Goal: Obtain resource: Download file/media

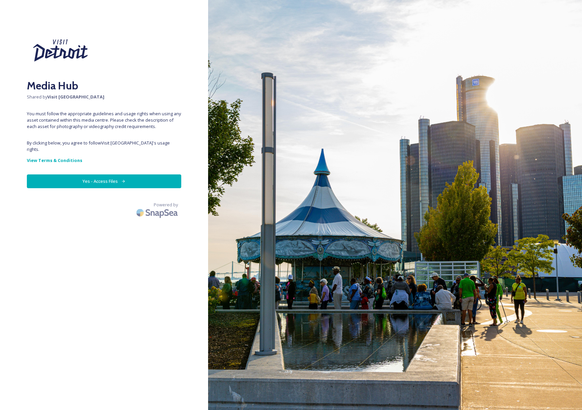
click at [103, 174] on button "Yes - Access Files" at bounding box center [104, 181] width 154 height 14
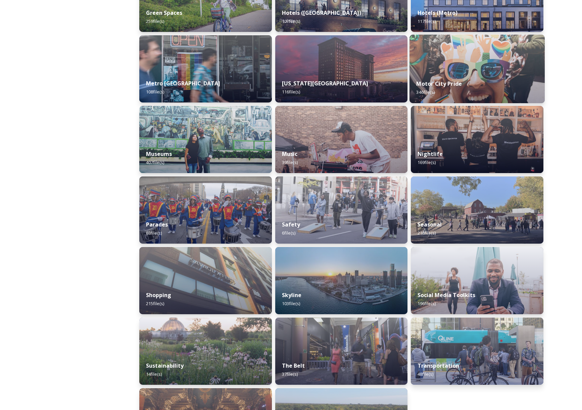
scroll to position [425, 0]
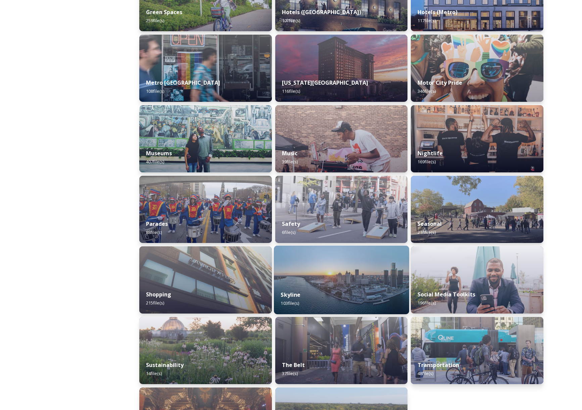
click at [337, 287] on div "Skyline 103 file(s)" at bounding box center [341, 298] width 135 height 31
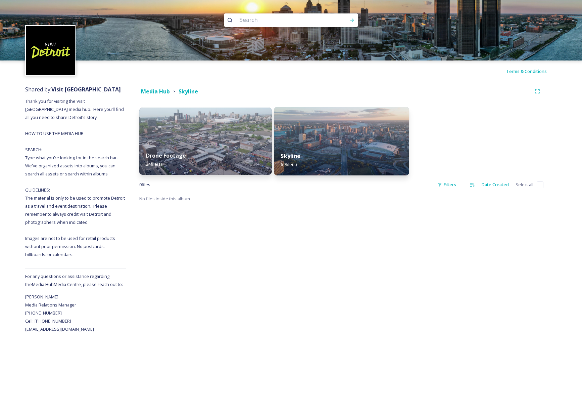
scroll to position [0, 1]
click at [352, 144] on img at bounding box center [341, 141] width 135 height 68
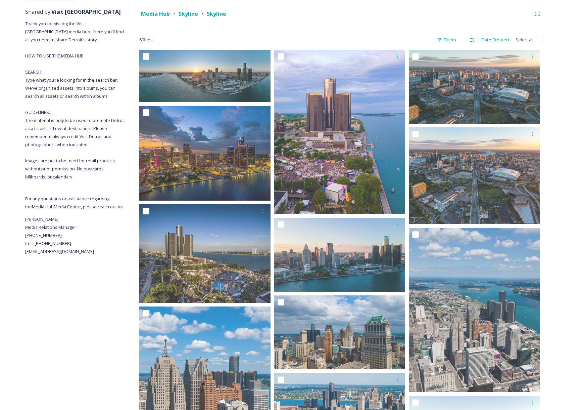
scroll to position [82, 0]
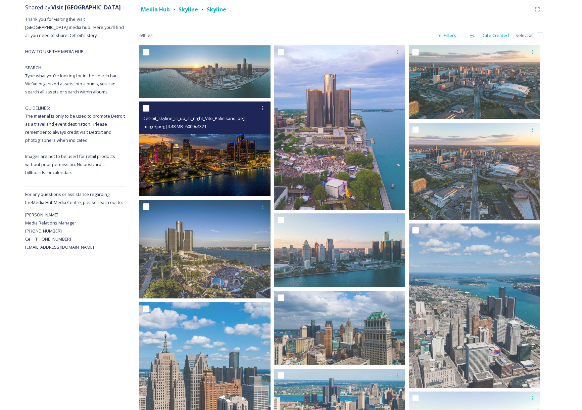
click at [230, 160] on img at bounding box center [204, 148] width 131 height 95
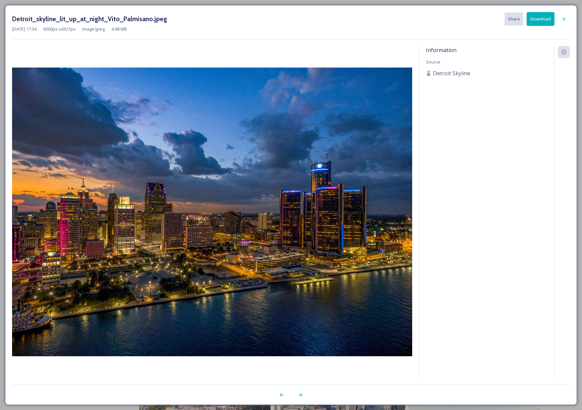
click at [547, 19] on button "Download" at bounding box center [541, 19] width 28 height 14
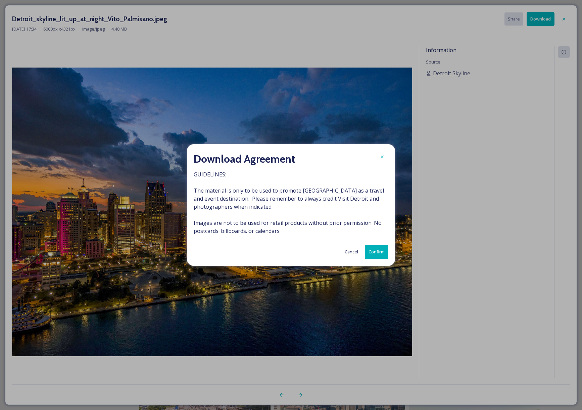
click at [377, 253] on button "Confirm" at bounding box center [376, 252] width 23 height 14
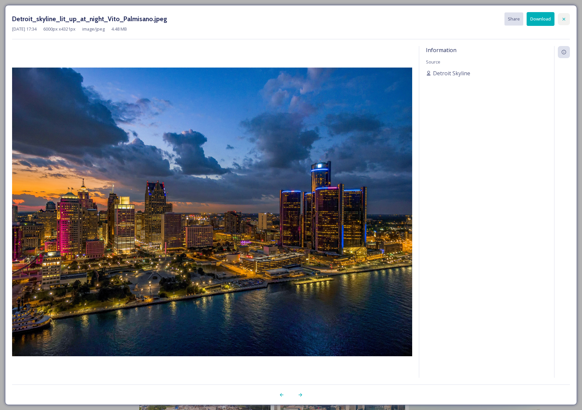
click at [563, 19] on icon at bounding box center [563, 18] width 5 height 5
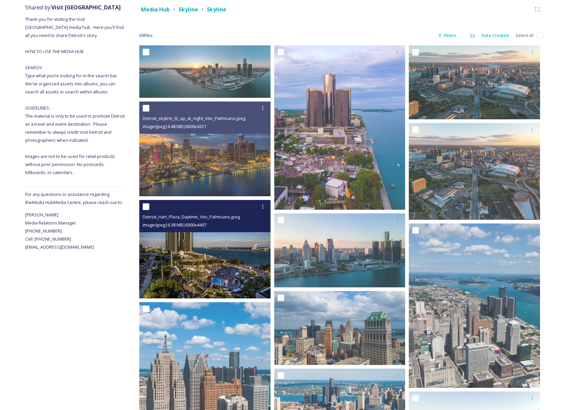
click at [234, 249] on img at bounding box center [204, 249] width 131 height 98
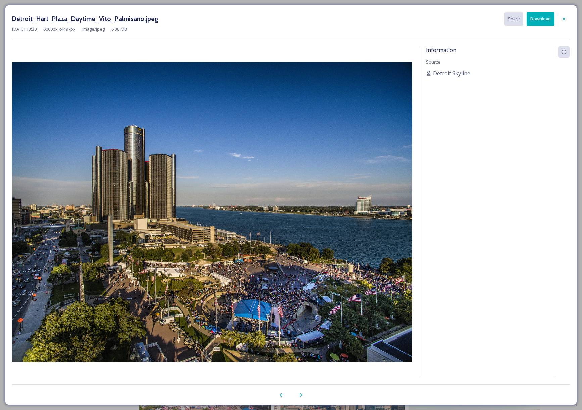
click at [546, 19] on button "Download" at bounding box center [541, 19] width 28 height 14
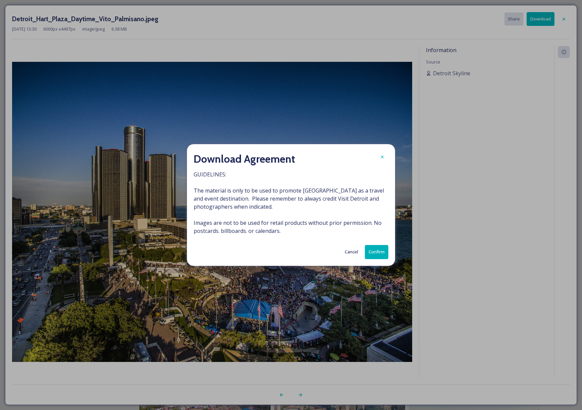
click at [382, 252] on button "Confirm" at bounding box center [376, 252] width 23 height 14
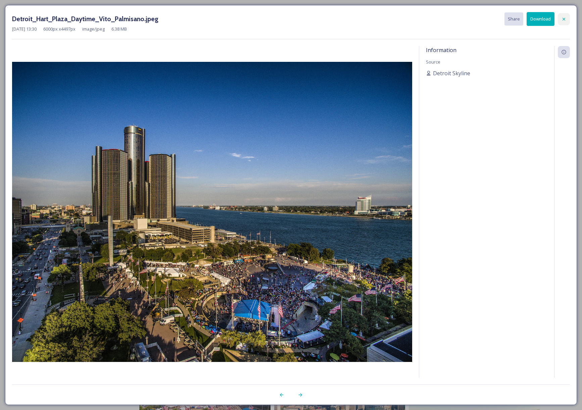
click at [564, 19] on icon at bounding box center [564, 18] width 3 height 3
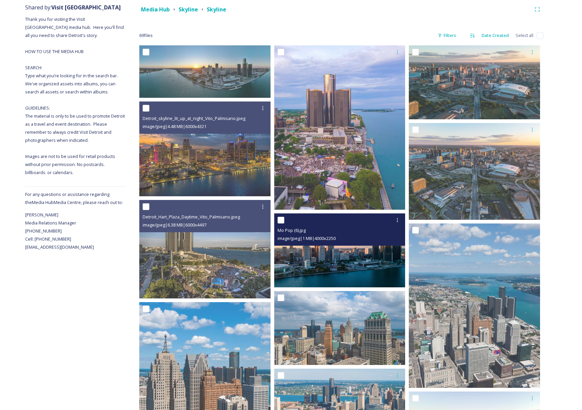
click at [361, 264] on img at bounding box center [339, 250] width 131 height 74
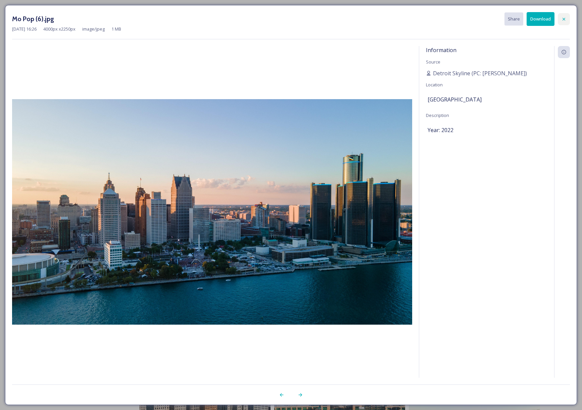
click at [565, 19] on icon at bounding box center [563, 18] width 5 height 5
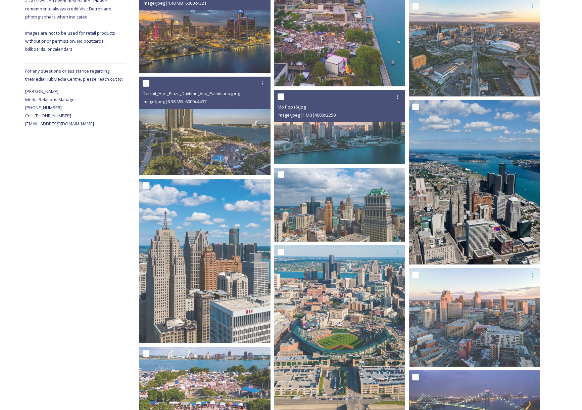
scroll to position [205, 0]
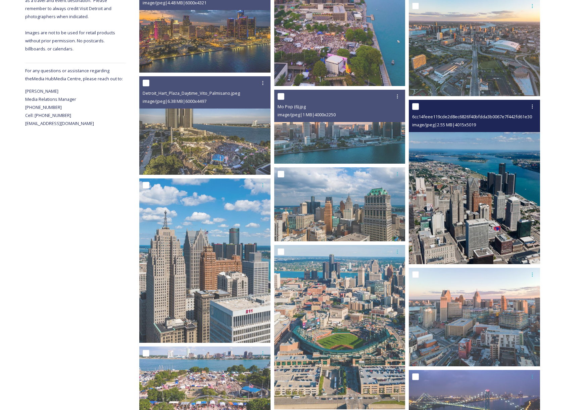
click at [463, 230] on img at bounding box center [474, 182] width 131 height 164
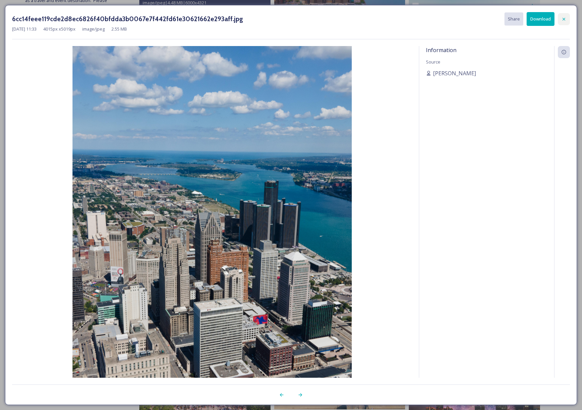
click at [562, 19] on icon at bounding box center [563, 18] width 5 height 5
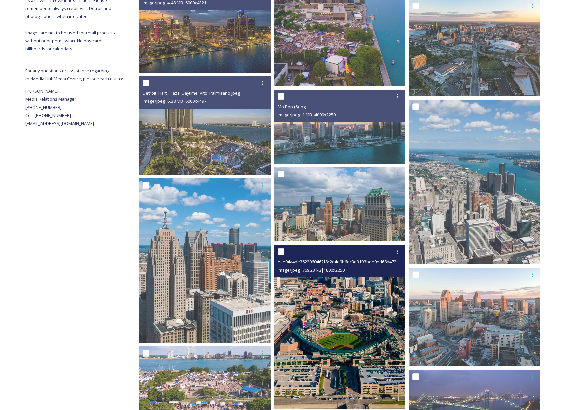
click at [329, 298] on img at bounding box center [339, 327] width 131 height 164
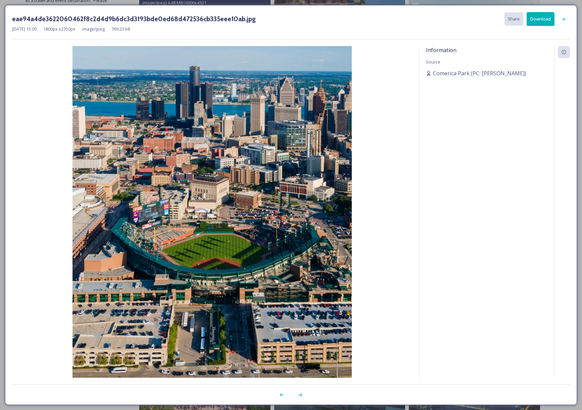
click at [540, 17] on button "Download" at bounding box center [541, 19] width 28 height 14
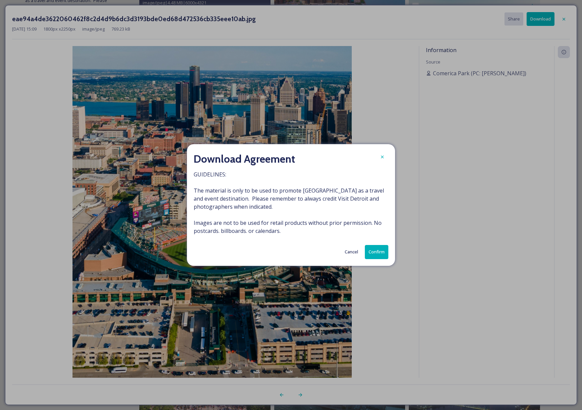
click at [372, 253] on button "Confirm" at bounding box center [376, 252] width 23 height 14
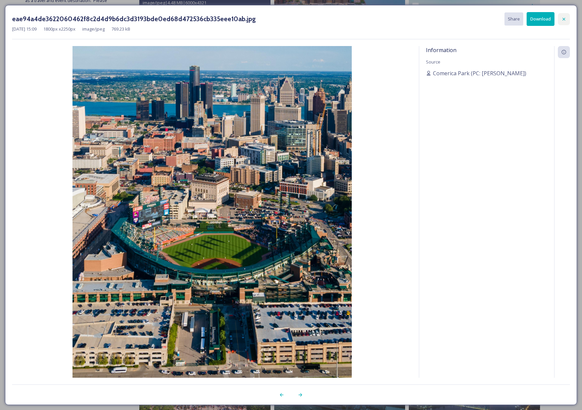
click at [565, 19] on icon at bounding box center [564, 18] width 3 height 3
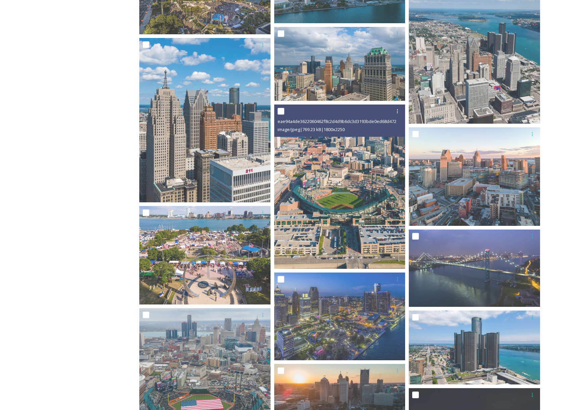
scroll to position [346, 0]
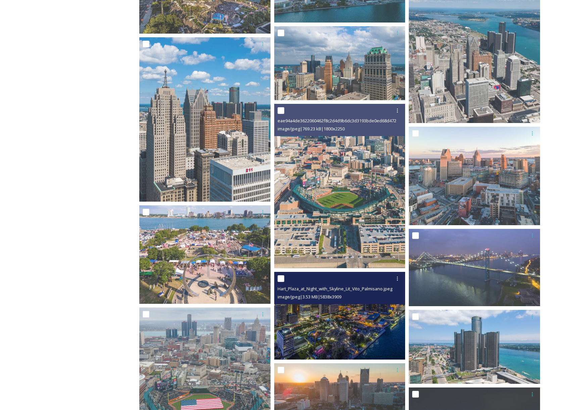
click at [319, 340] on img at bounding box center [339, 316] width 131 height 88
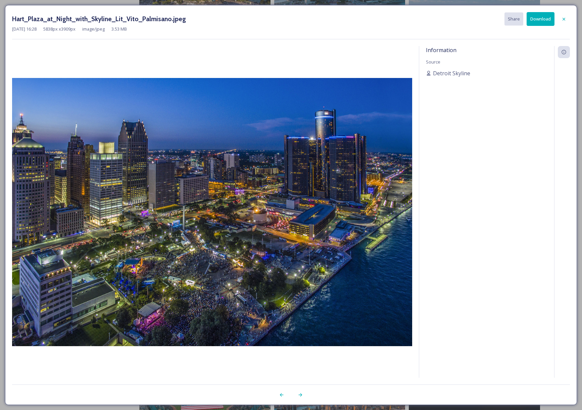
click at [539, 19] on button "Download" at bounding box center [541, 19] width 28 height 14
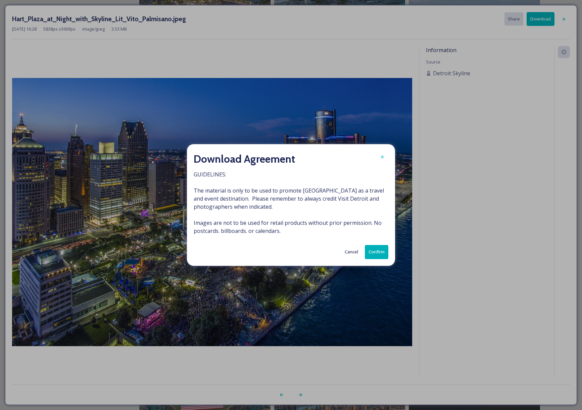
drag, startPoint x: 371, startPoint y: 256, endPoint x: 375, endPoint y: 258, distance: 4.1
click at [371, 256] on button "Confirm" at bounding box center [376, 252] width 23 height 14
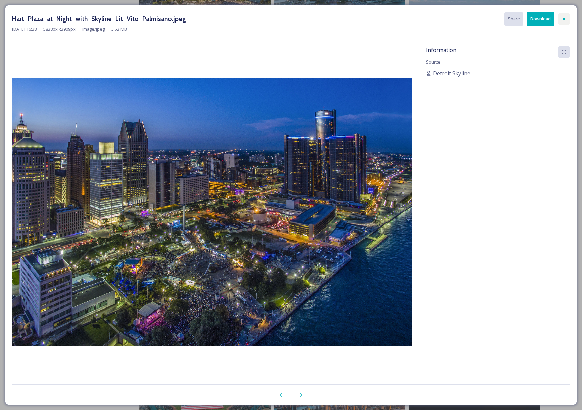
click at [565, 20] on icon at bounding box center [564, 18] width 3 height 3
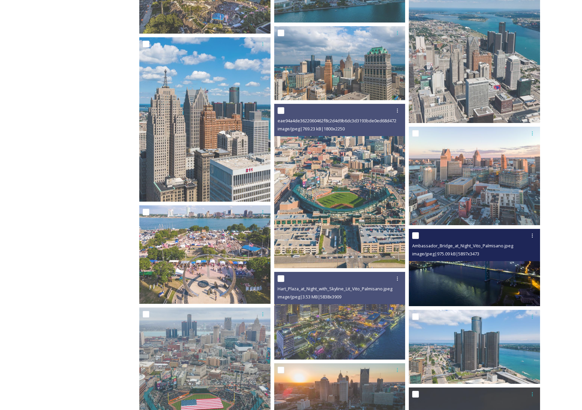
click at [456, 287] on img at bounding box center [474, 267] width 131 height 77
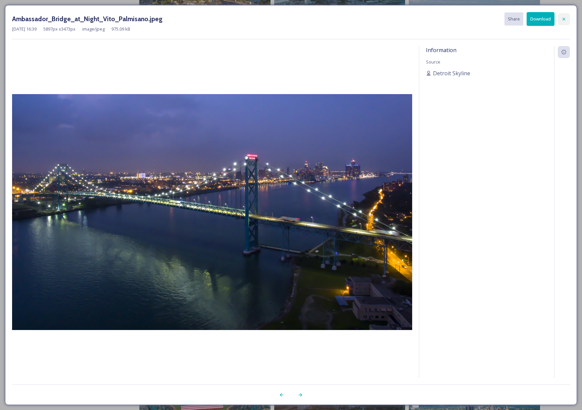
click at [562, 20] on icon at bounding box center [563, 18] width 5 height 5
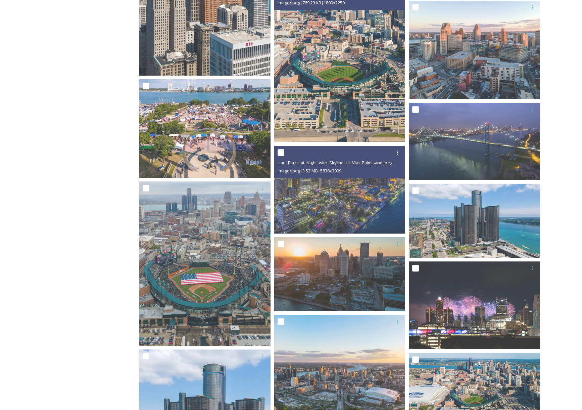
scroll to position [472, 0]
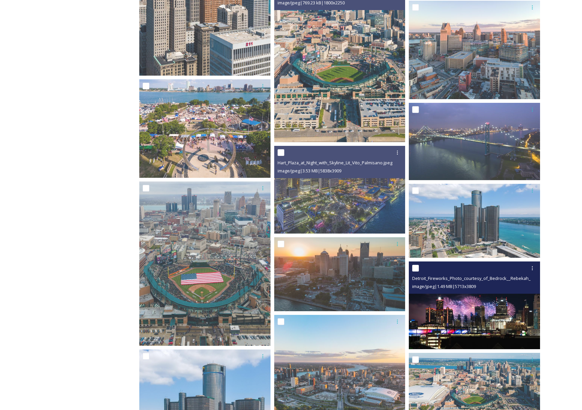
click at [475, 311] on img at bounding box center [474, 305] width 131 height 88
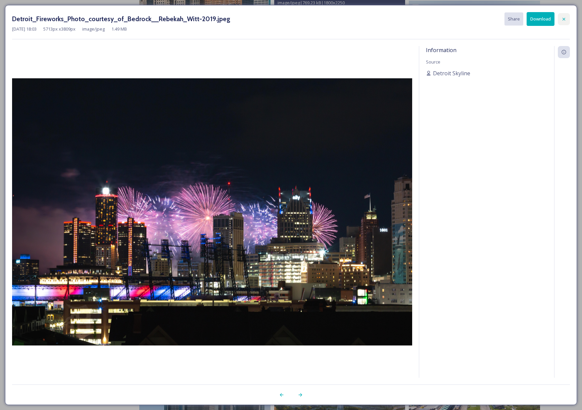
click at [562, 19] on icon at bounding box center [563, 18] width 5 height 5
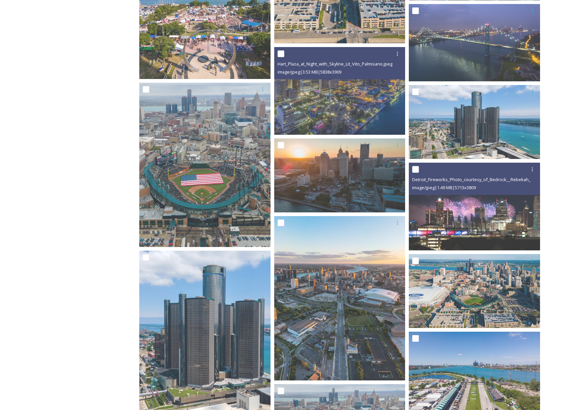
scroll to position [590, 0]
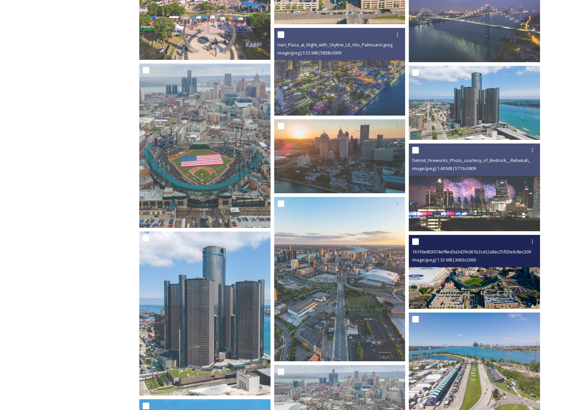
click at [481, 273] on img at bounding box center [474, 272] width 131 height 74
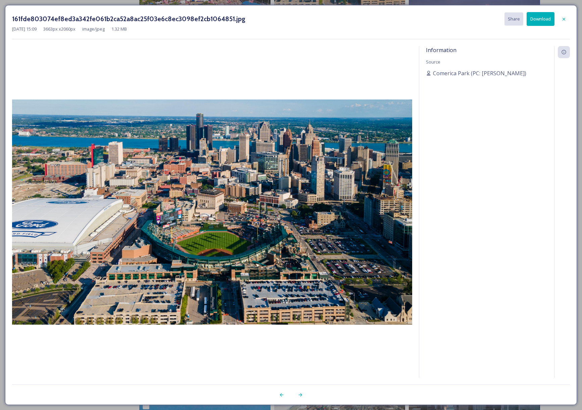
click at [541, 20] on button "Download" at bounding box center [541, 19] width 28 height 14
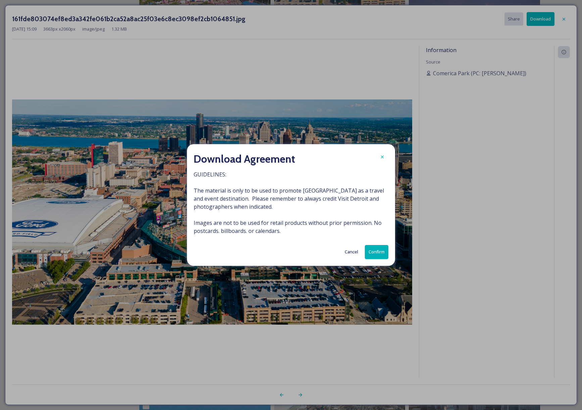
click at [379, 252] on button "Confirm" at bounding box center [376, 252] width 23 height 14
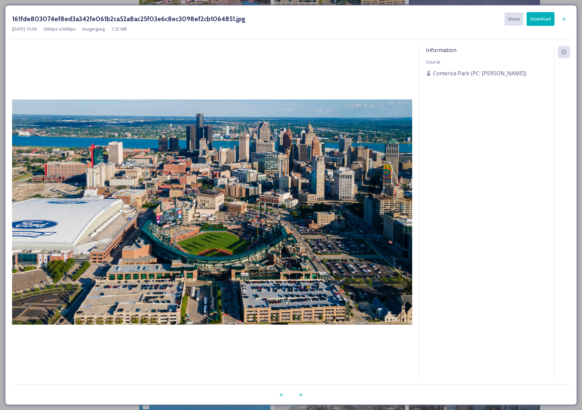
drag, startPoint x: 562, startPoint y: 18, endPoint x: 561, endPoint y: 26, distance: 7.5
click at [562, 18] on icon at bounding box center [563, 18] width 5 height 5
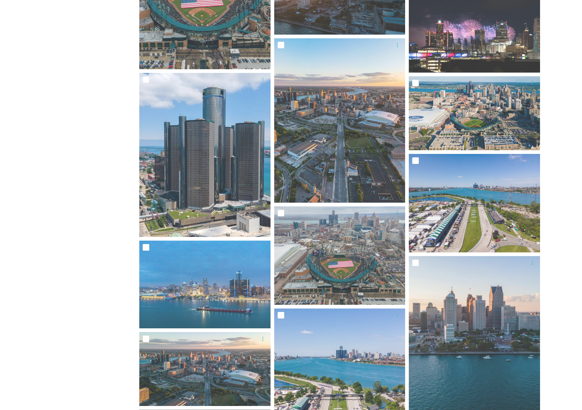
scroll to position [756, 0]
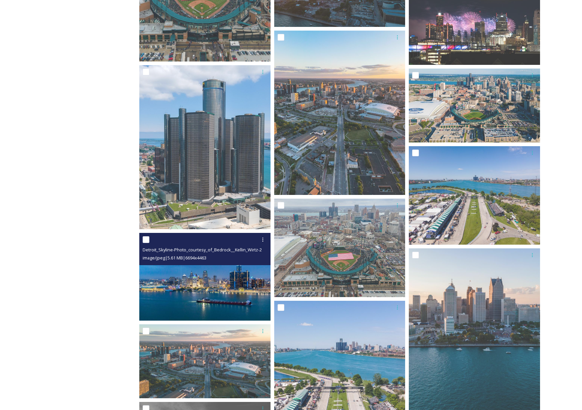
click at [231, 288] on img at bounding box center [204, 277] width 131 height 88
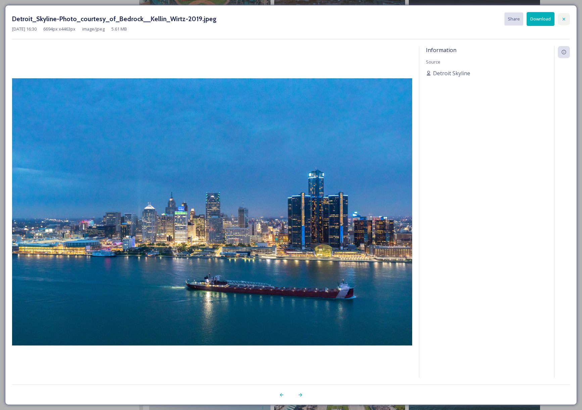
click at [565, 20] on icon at bounding box center [563, 18] width 5 height 5
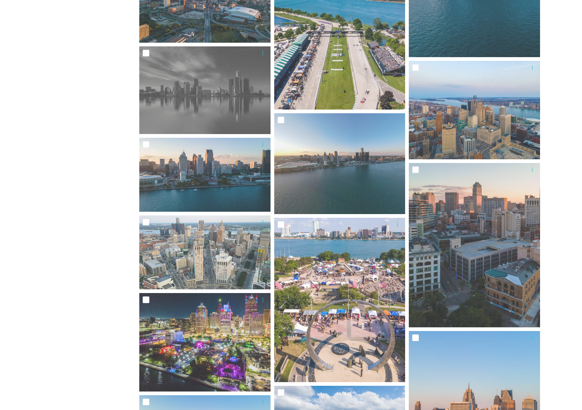
scroll to position [1115, 0]
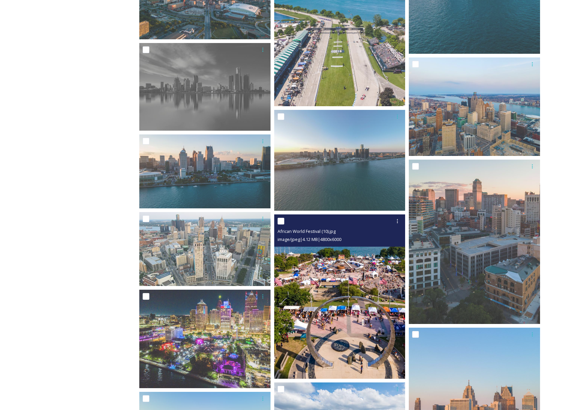
click at [381, 332] on img at bounding box center [339, 296] width 131 height 164
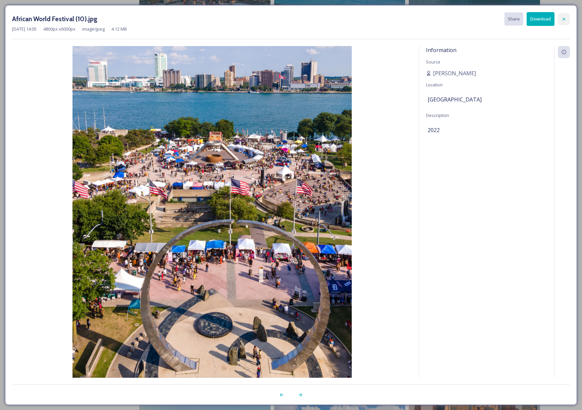
click at [563, 21] on icon at bounding box center [563, 18] width 5 height 5
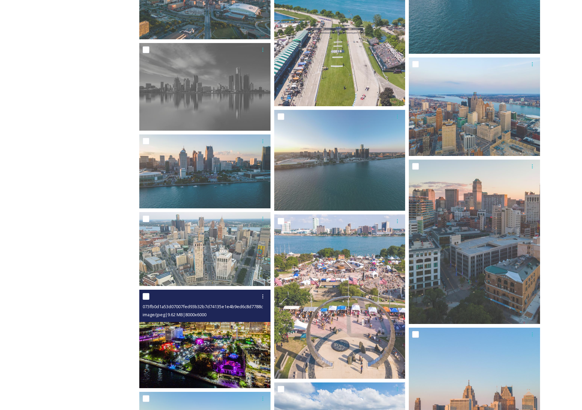
click at [220, 352] on img at bounding box center [204, 338] width 131 height 98
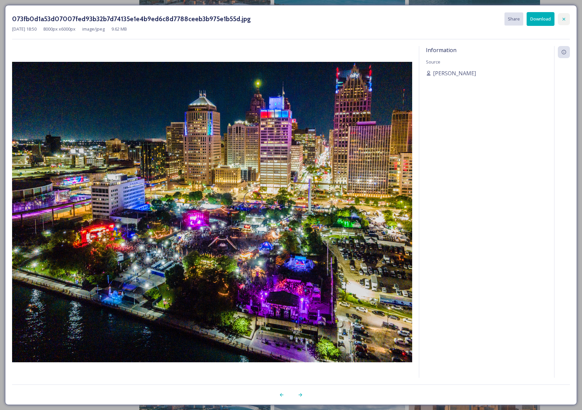
click at [562, 19] on icon at bounding box center [563, 18] width 5 height 5
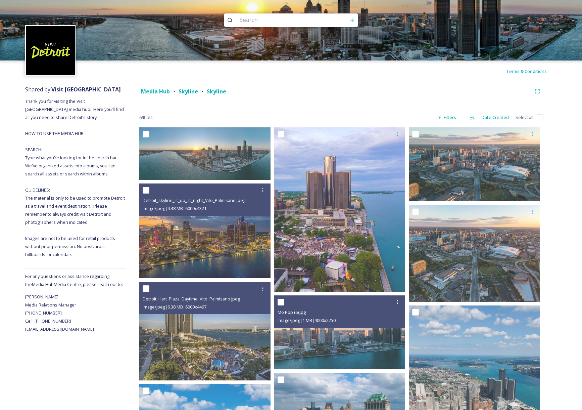
scroll to position [0, 0]
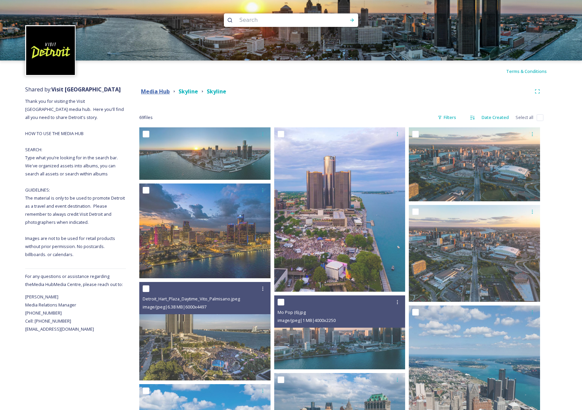
click at [164, 93] on strong "Media Hub" at bounding box center [155, 91] width 29 height 7
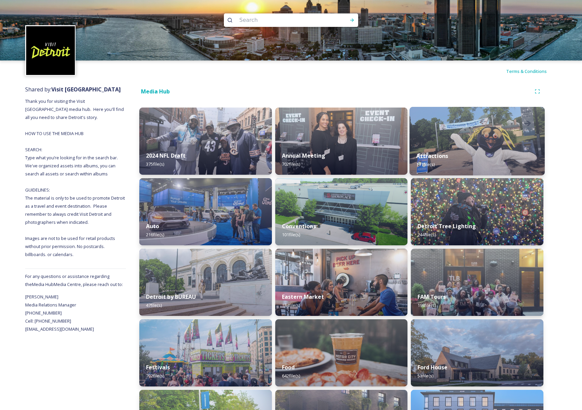
click at [469, 151] on div "Attractions 171 file(s)" at bounding box center [477, 160] width 135 height 31
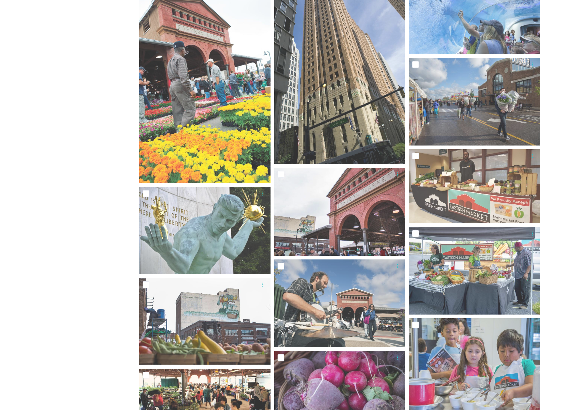
scroll to position [503, 0]
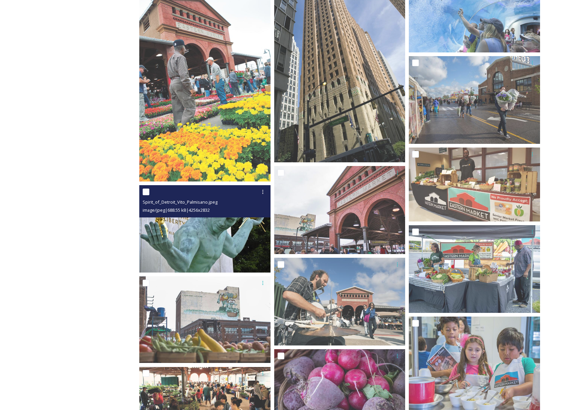
click at [199, 240] on img at bounding box center [204, 228] width 131 height 87
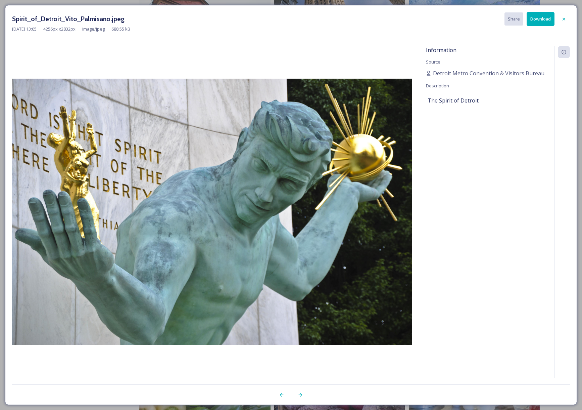
click at [537, 22] on button "Download" at bounding box center [541, 19] width 28 height 14
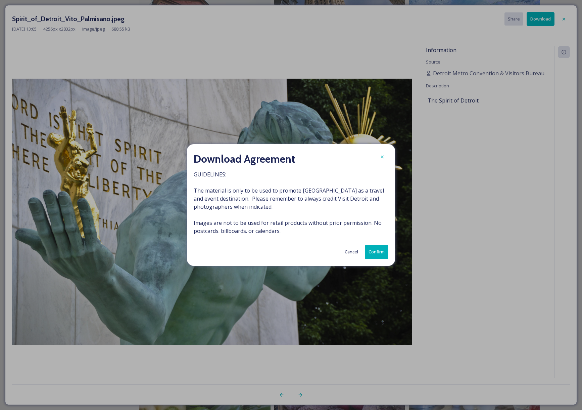
click at [378, 255] on button "Confirm" at bounding box center [376, 252] width 23 height 14
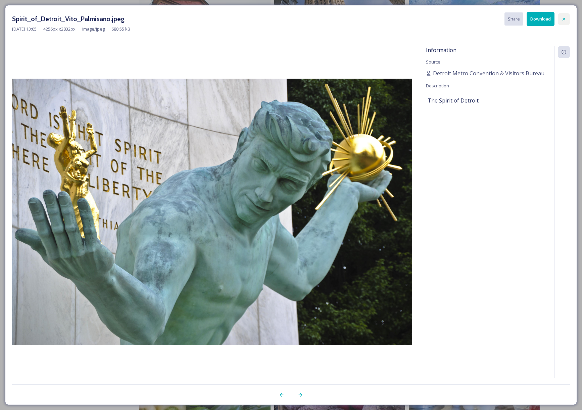
click at [566, 20] on icon at bounding box center [563, 18] width 5 height 5
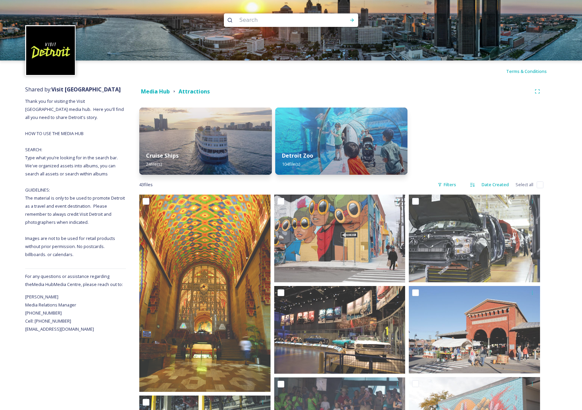
scroll to position [0, 0]
click at [159, 92] on strong "Media Hub" at bounding box center [155, 91] width 29 height 7
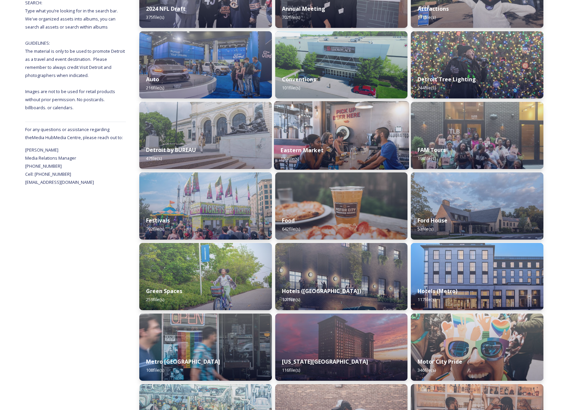
scroll to position [151, 0]
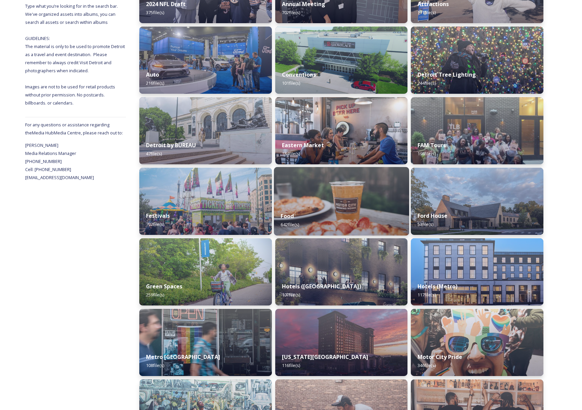
click at [381, 204] on img at bounding box center [341, 201] width 135 height 68
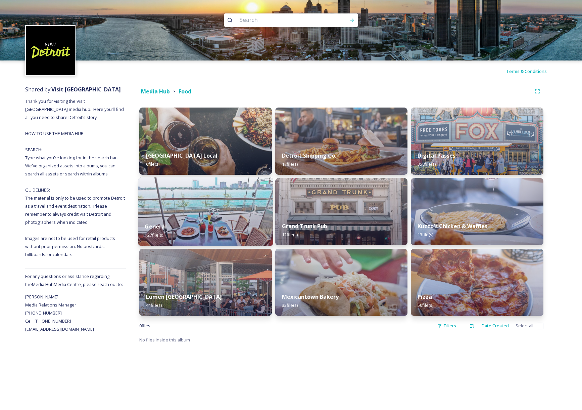
click at [211, 197] on img at bounding box center [205, 211] width 135 height 68
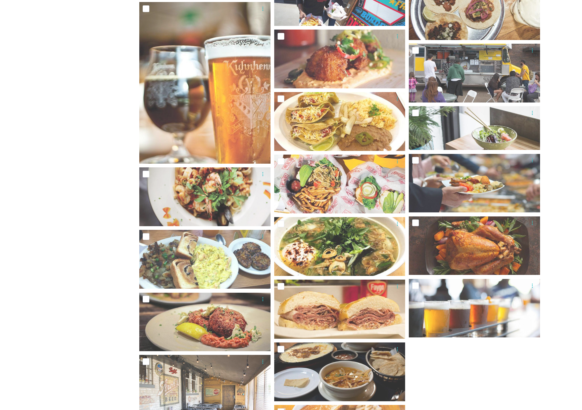
scroll to position [3275, 0]
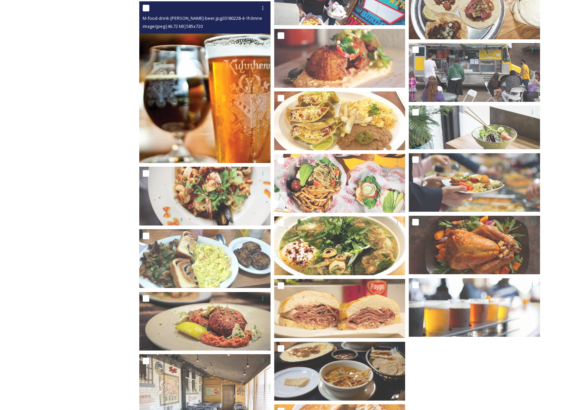
click at [217, 109] on img at bounding box center [204, 81] width 131 height 161
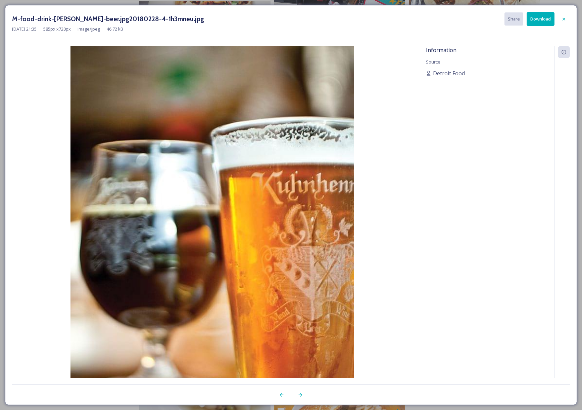
click at [543, 18] on button "Download" at bounding box center [541, 19] width 28 height 14
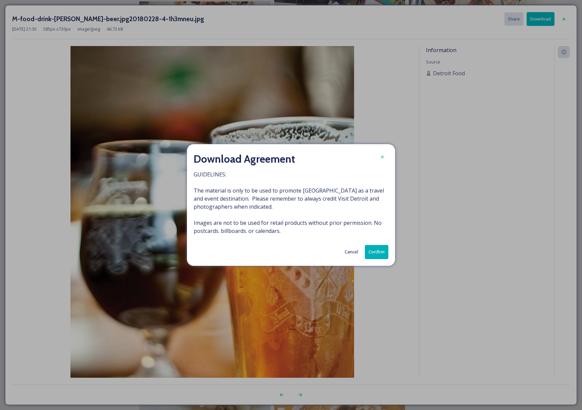
click at [378, 251] on button "Confirm" at bounding box center [376, 252] width 23 height 14
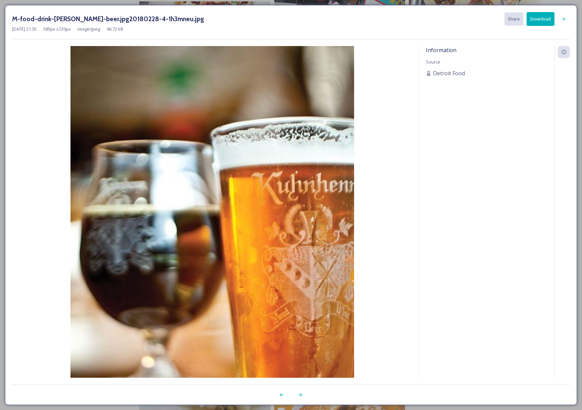
click at [570, 21] on div "M-food-drink-kuhnhenn-beer.jpg20180228-4-1h3mneu.jpg Share Download Oct 25 2021…" at bounding box center [291, 204] width 572 height 399
click at [566, 20] on icon at bounding box center [563, 18] width 5 height 5
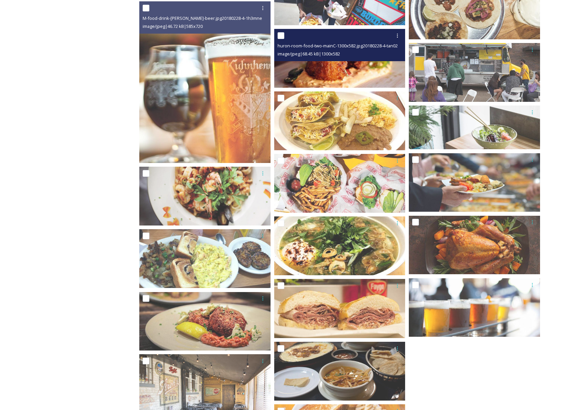
click at [368, 67] on img at bounding box center [339, 58] width 131 height 59
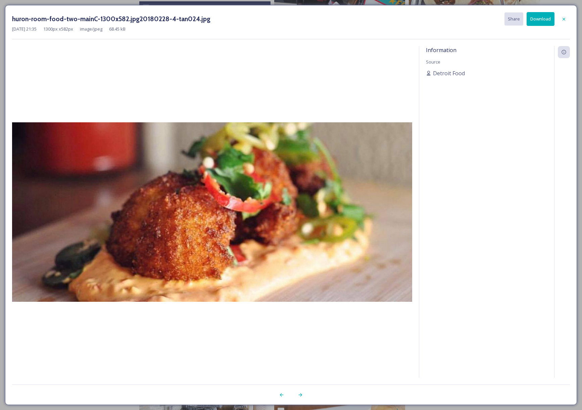
click at [541, 21] on button "Download" at bounding box center [541, 19] width 28 height 14
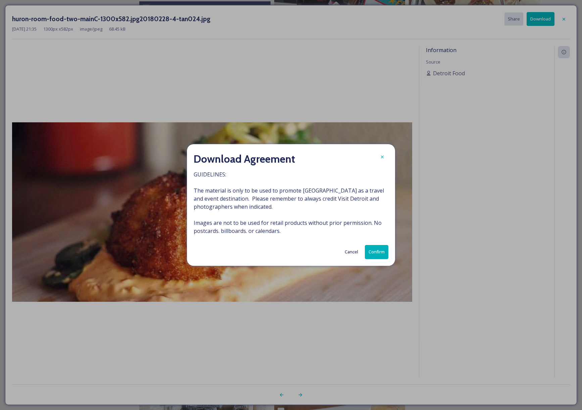
click at [376, 253] on button "Confirm" at bounding box center [376, 252] width 23 height 14
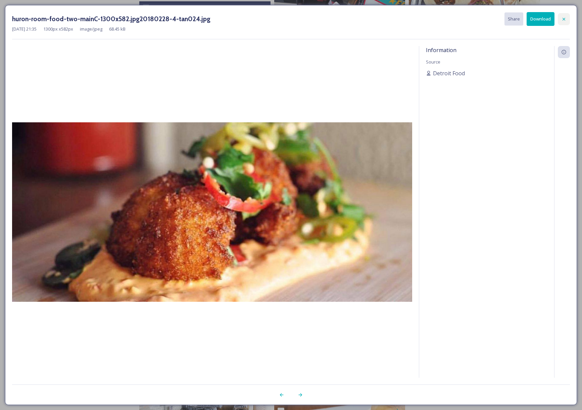
scroll to position [3274, 0]
click at [564, 19] on icon at bounding box center [564, 18] width 3 height 3
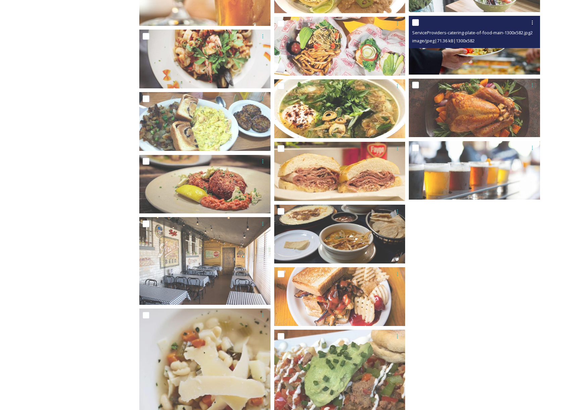
scroll to position [3413, 0]
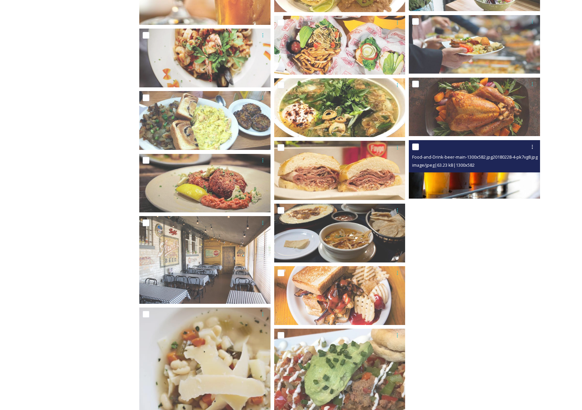
click at [489, 182] on img at bounding box center [474, 169] width 131 height 59
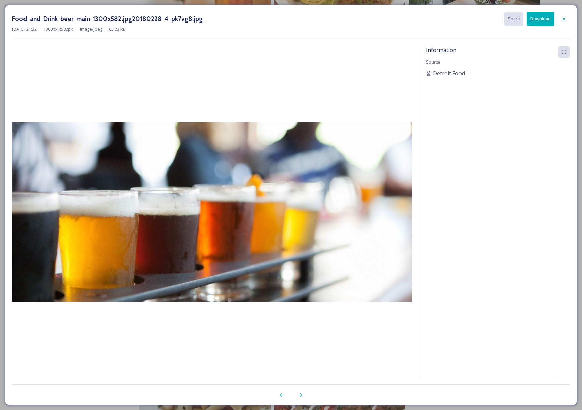
click at [536, 17] on button "Download" at bounding box center [541, 19] width 28 height 14
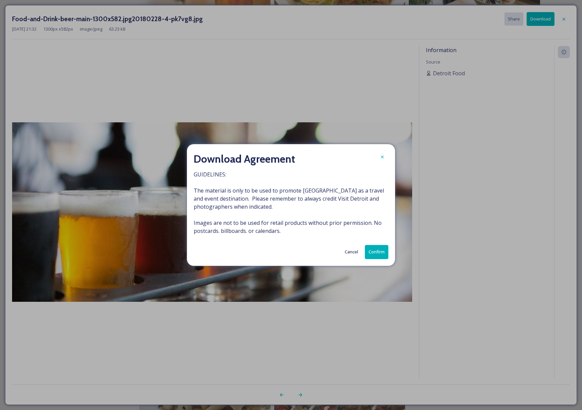
click at [374, 253] on button "Confirm" at bounding box center [376, 252] width 23 height 14
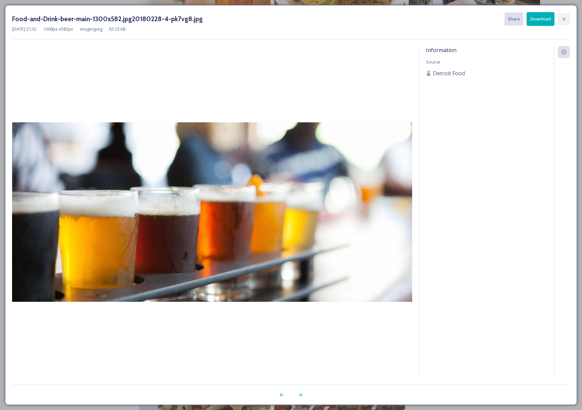
click at [564, 19] on icon at bounding box center [564, 18] width 3 height 3
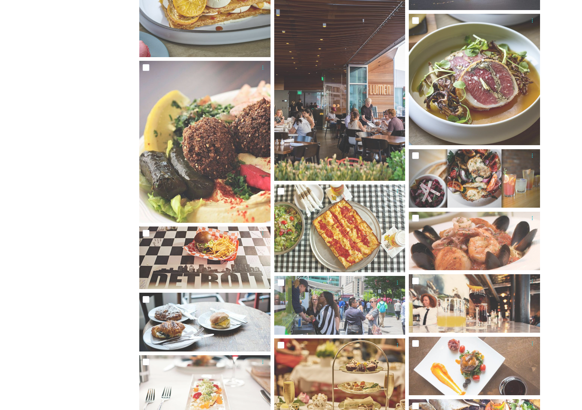
scroll to position [2532, 0]
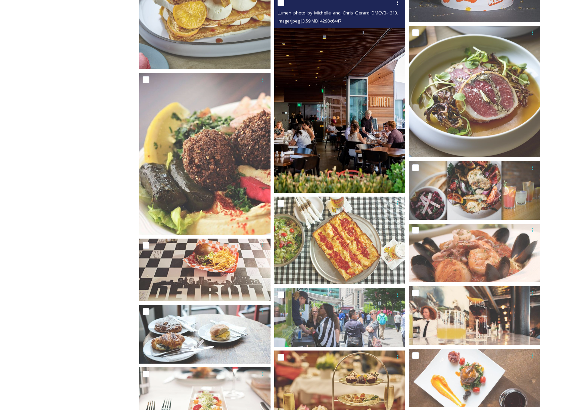
click at [388, 151] on img at bounding box center [339, 94] width 131 height 197
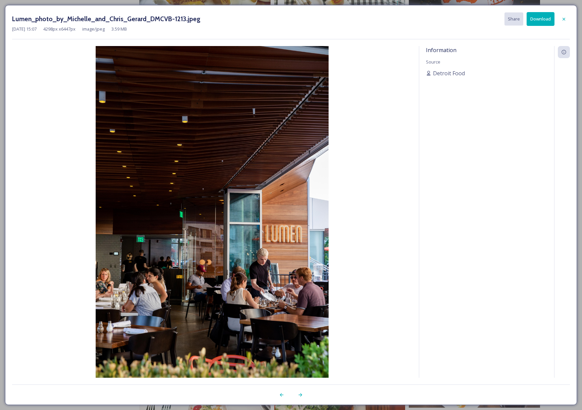
click at [544, 20] on button "Download" at bounding box center [541, 19] width 28 height 14
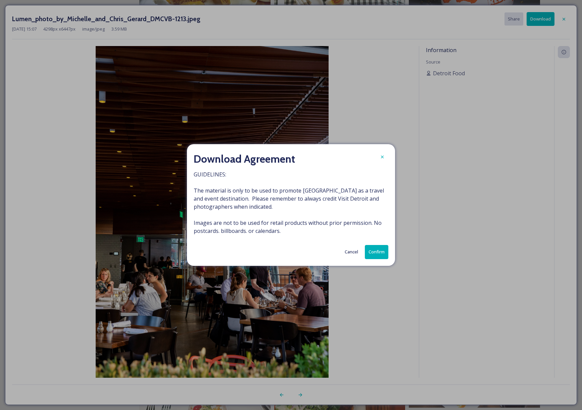
click at [373, 255] on button "Confirm" at bounding box center [376, 252] width 23 height 14
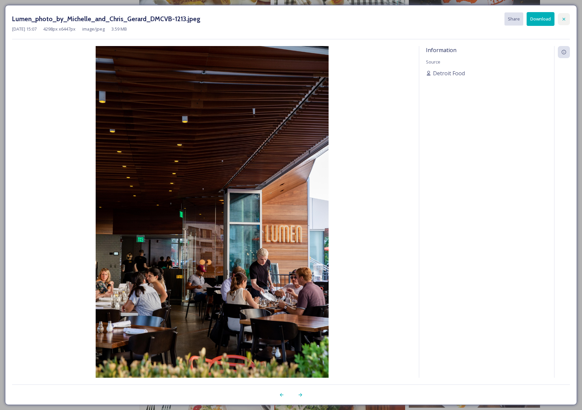
click at [564, 19] on icon at bounding box center [564, 18] width 3 height 3
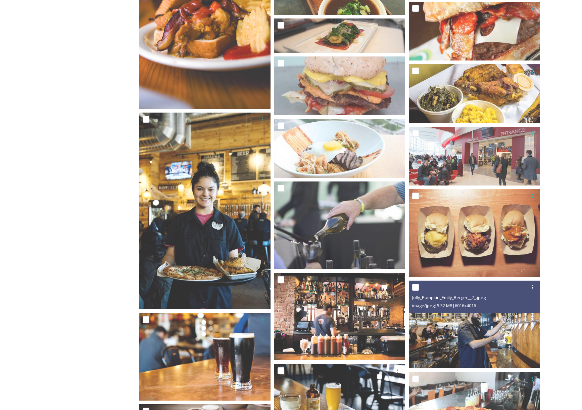
scroll to position [1868, 0]
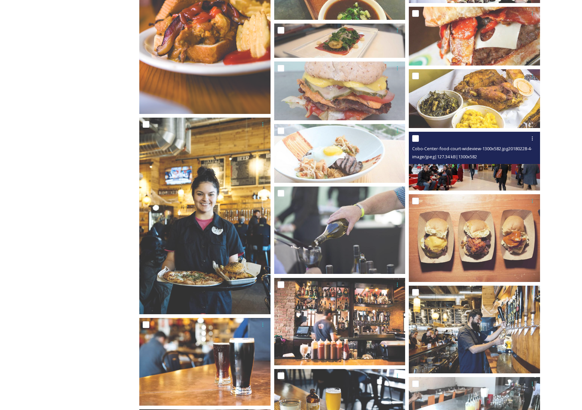
click at [496, 180] on img at bounding box center [474, 161] width 131 height 59
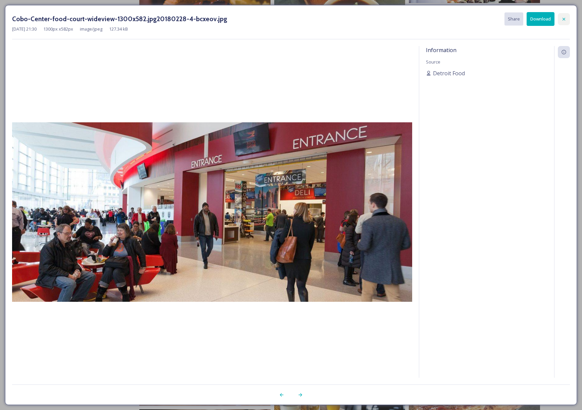
click at [565, 20] on icon at bounding box center [564, 18] width 3 height 3
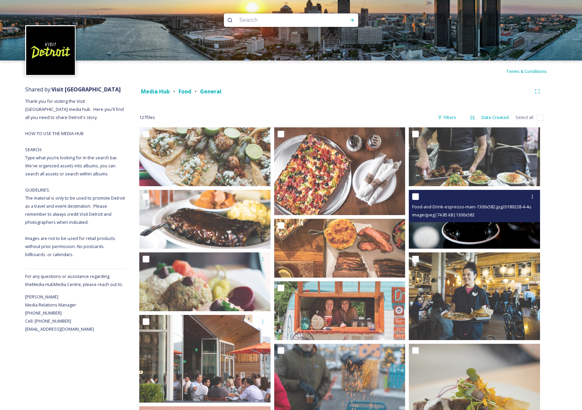
scroll to position [0, 0]
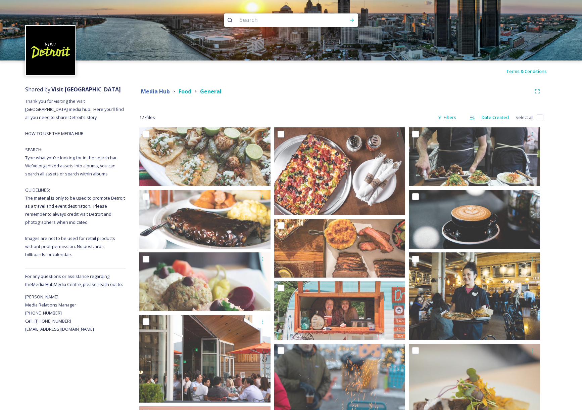
click at [151, 93] on strong "Media Hub" at bounding box center [155, 91] width 29 height 7
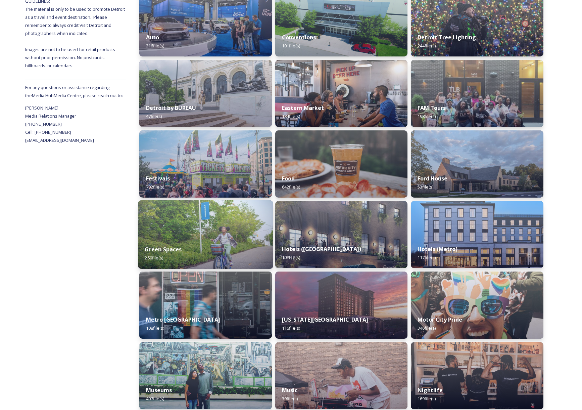
scroll to position [189, 0]
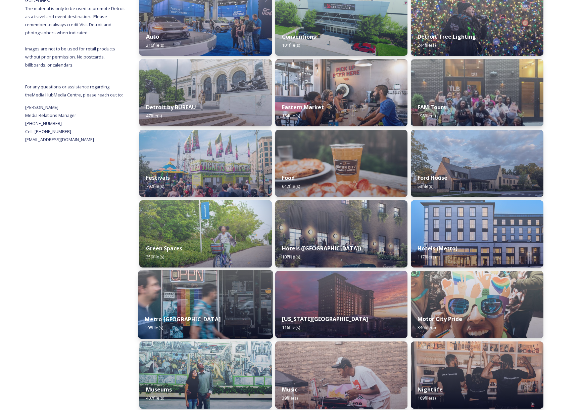
click at [228, 302] on img at bounding box center [205, 304] width 135 height 68
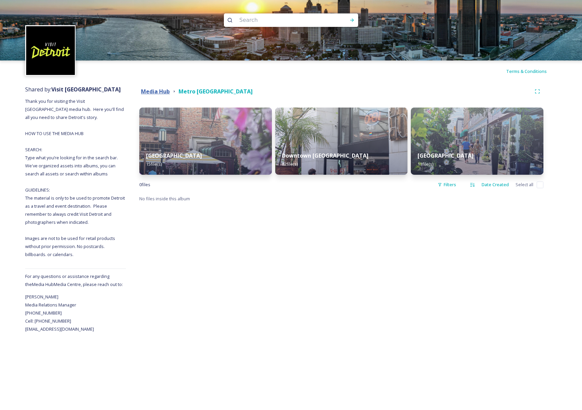
click at [149, 92] on strong "Media Hub" at bounding box center [155, 91] width 29 height 7
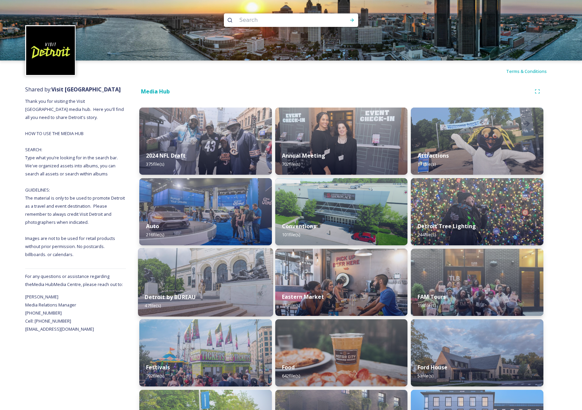
scroll to position [6, 0]
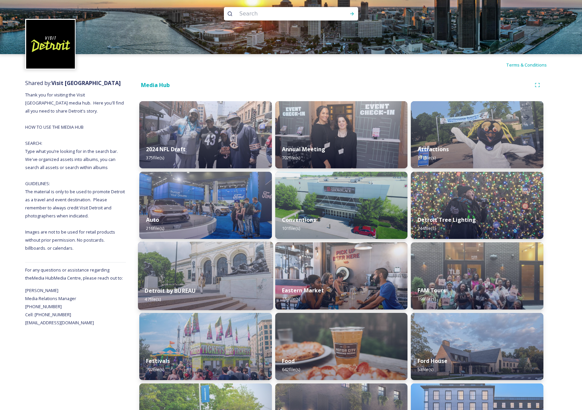
click at [242, 270] on img at bounding box center [205, 275] width 135 height 68
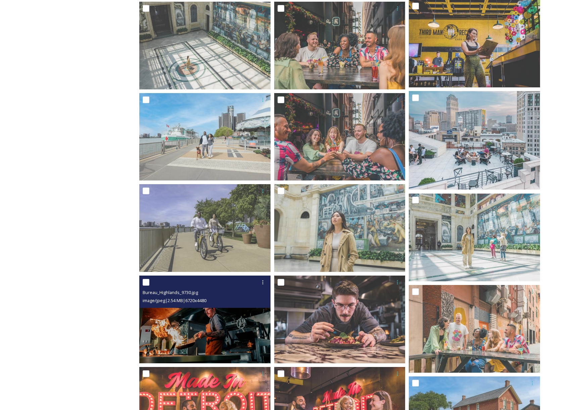
scroll to position [400, 0]
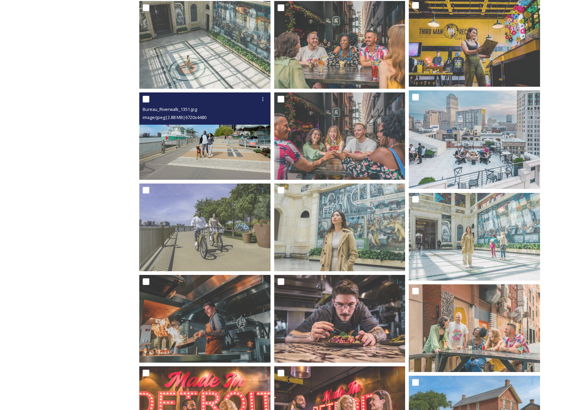
click at [213, 147] on img at bounding box center [204, 136] width 131 height 88
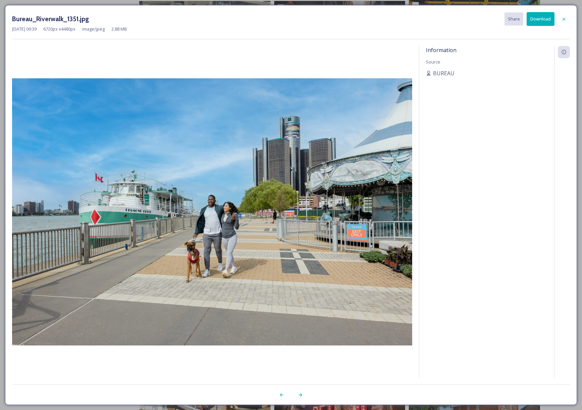
click at [543, 21] on button "Download" at bounding box center [541, 19] width 28 height 14
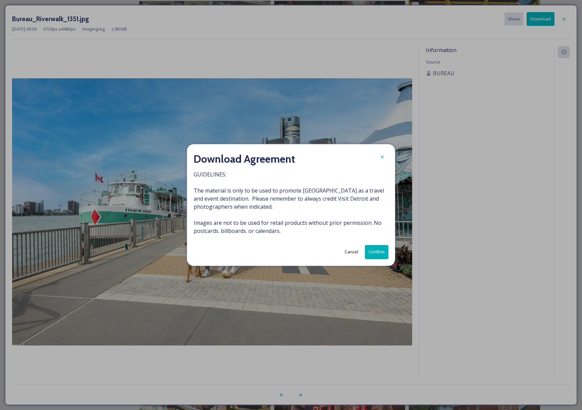
click at [376, 251] on button "Confirm" at bounding box center [376, 252] width 23 height 14
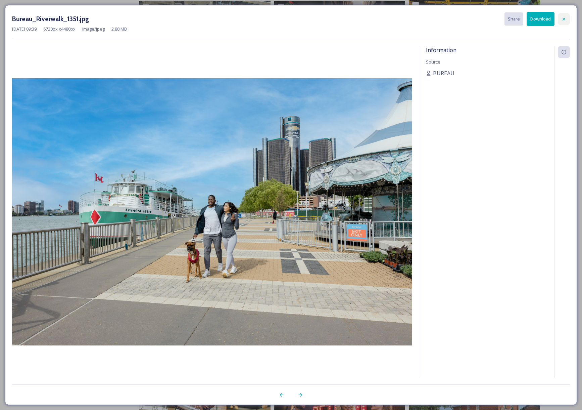
click at [562, 19] on icon at bounding box center [563, 18] width 5 height 5
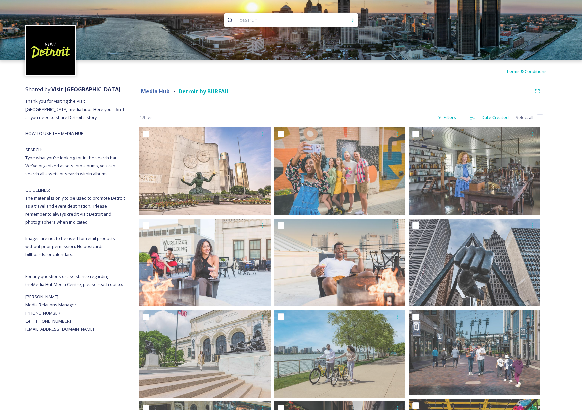
scroll to position [1, 0]
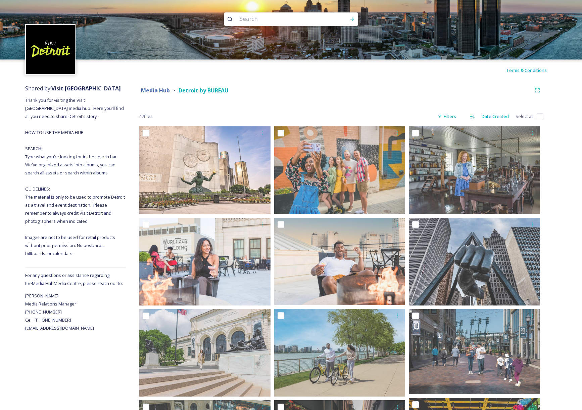
click at [158, 92] on strong "Media Hub" at bounding box center [155, 90] width 29 height 7
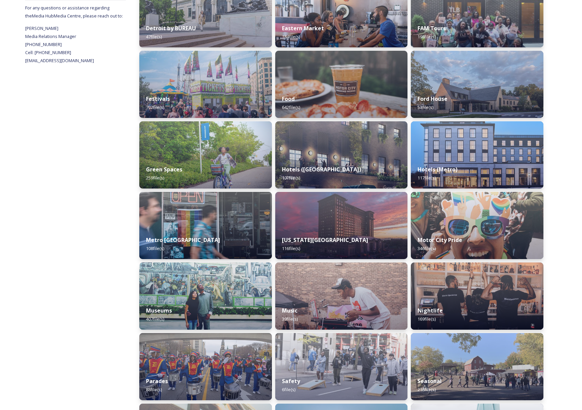
scroll to position [270, 0]
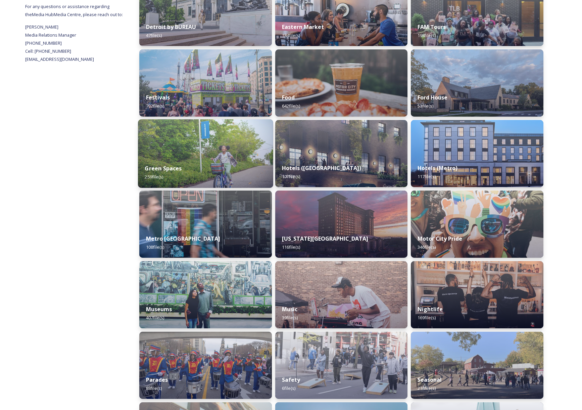
click at [215, 165] on div "Green Spaces 259 file(s)" at bounding box center [205, 172] width 135 height 31
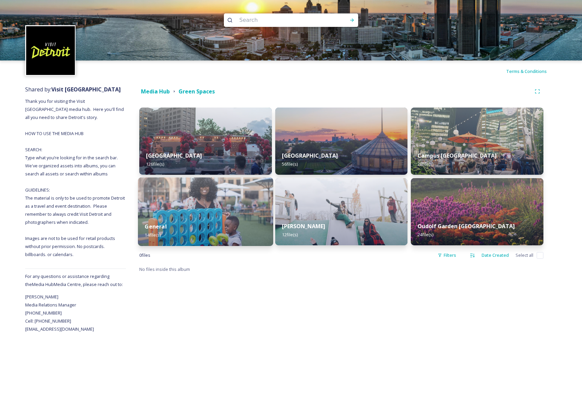
click at [213, 208] on img at bounding box center [205, 211] width 135 height 68
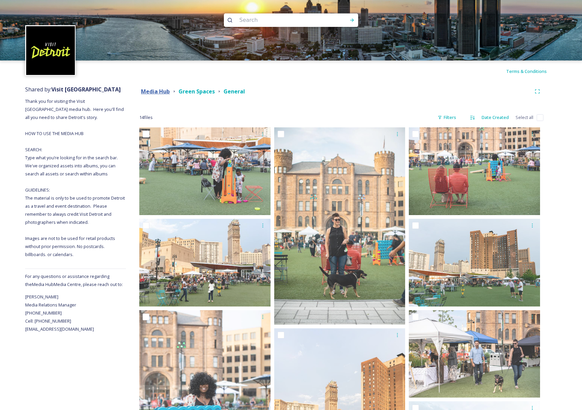
scroll to position [0, 0]
click at [152, 93] on strong "Media Hub" at bounding box center [155, 91] width 29 height 7
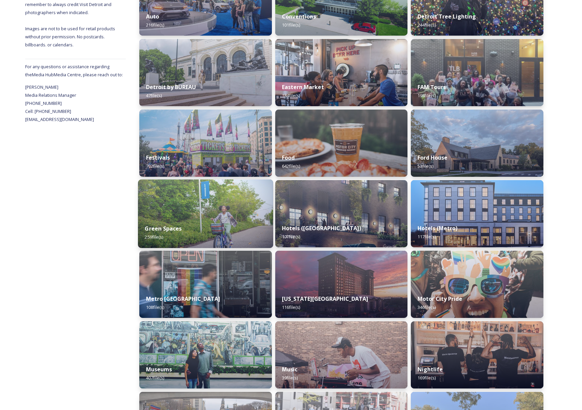
scroll to position [210, 0]
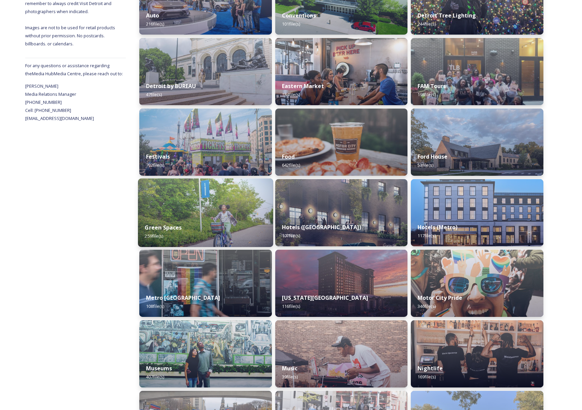
click at [200, 210] on img at bounding box center [205, 212] width 135 height 68
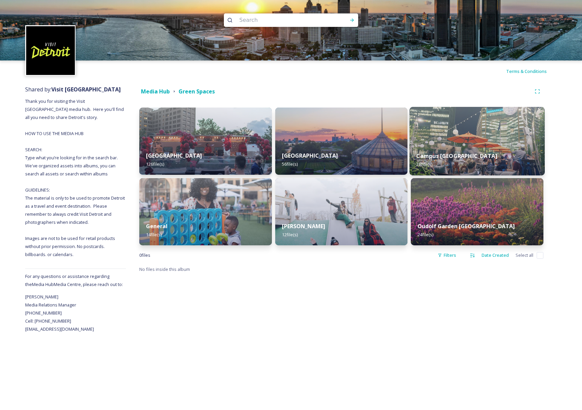
click at [457, 130] on img at bounding box center [477, 141] width 135 height 68
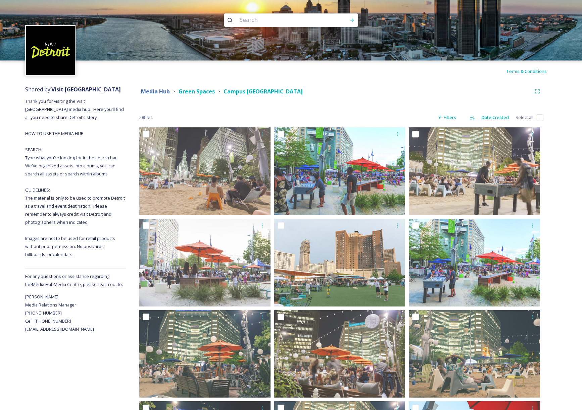
click at [153, 95] on strong "Media Hub" at bounding box center [155, 91] width 29 height 7
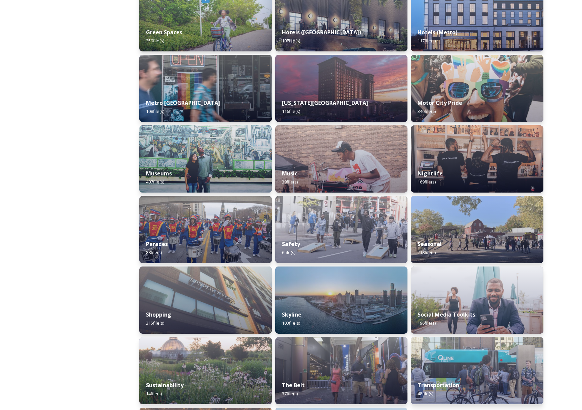
scroll to position [416, 0]
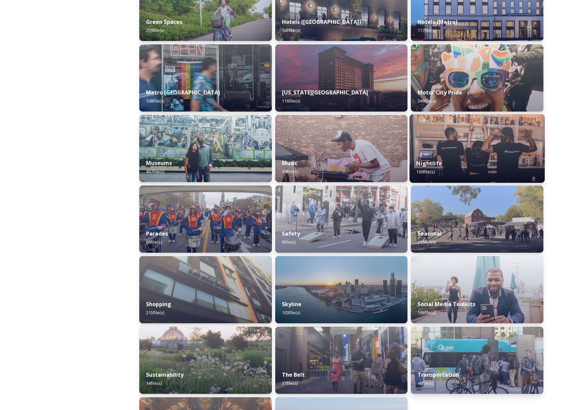
click at [488, 160] on div "Nightlife 169 file(s)" at bounding box center [477, 167] width 135 height 31
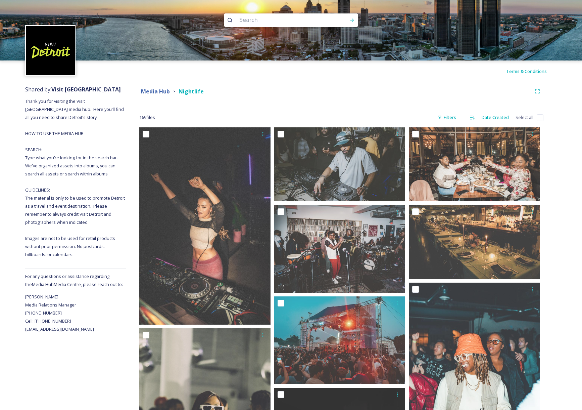
click at [162, 92] on strong "Media Hub" at bounding box center [155, 91] width 29 height 7
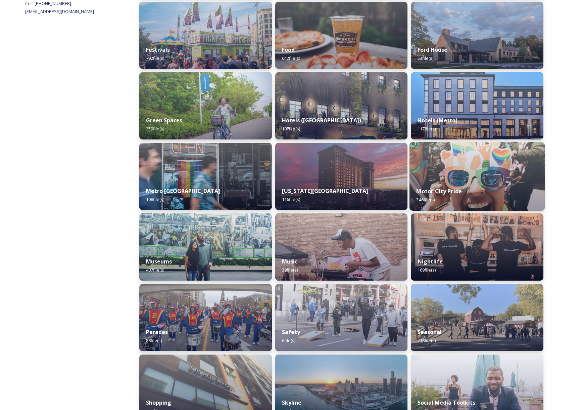
scroll to position [321, 0]
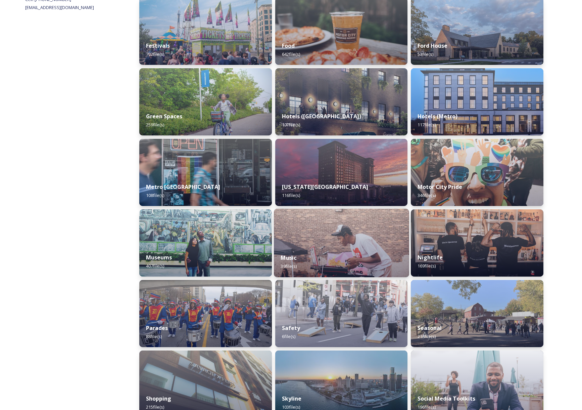
click at [359, 241] on img at bounding box center [341, 242] width 135 height 68
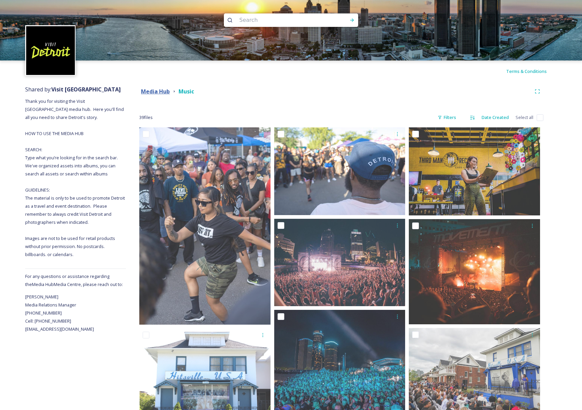
click at [154, 92] on strong "Media Hub" at bounding box center [155, 91] width 29 height 7
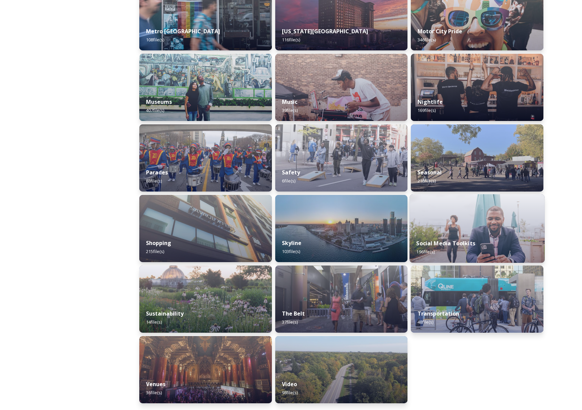
scroll to position [477, 0]
click at [482, 239] on div "Social Media Toolkits 196 file(s)" at bounding box center [477, 247] width 135 height 31
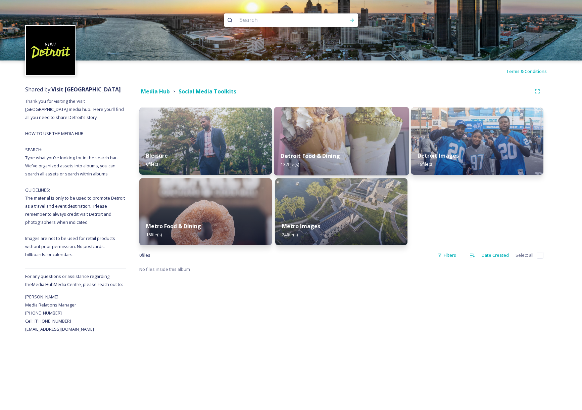
click at [358, 161] on div "Detroit Food & Dining 132 file(s)" at bounding box center [341, 160] width 135 height 31
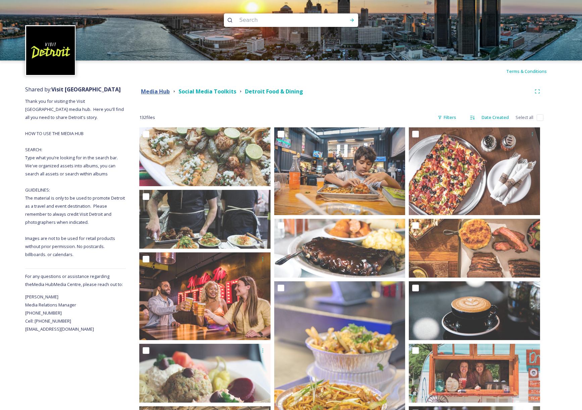
click at [145, 88] on strong "Media Hub" at bounding box center [155, 91] width 29 height 7
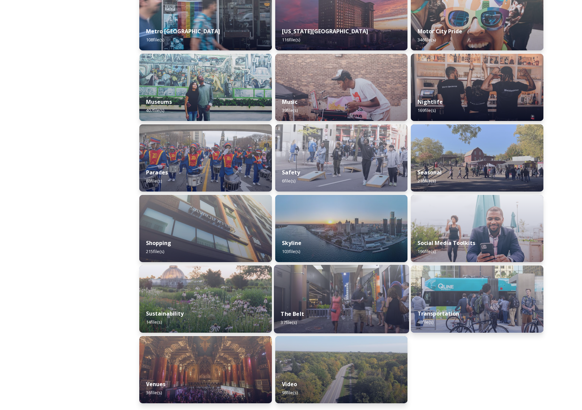
scroll to position [477, 0]
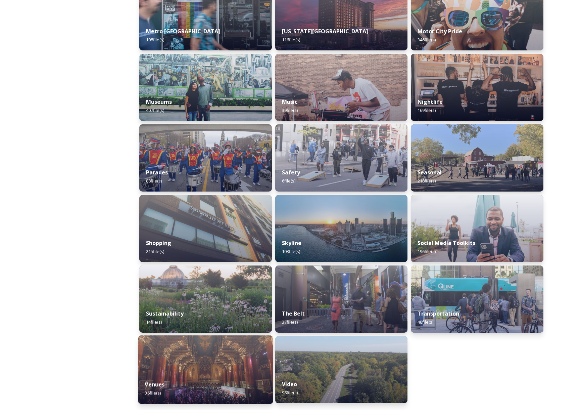
click at [201, 377] on div "Venues 36 file(s)" at bounding box center [205, 388] width 135 height 31
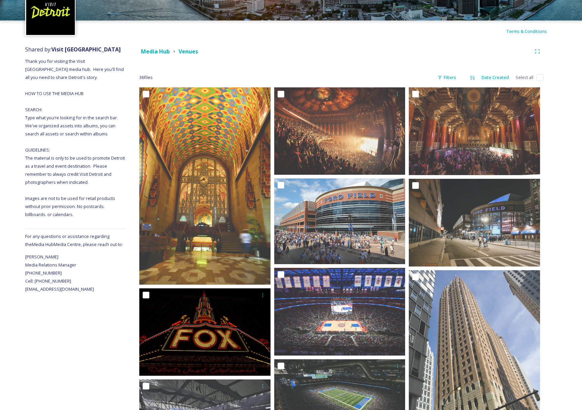
scroll to position [40, 0]
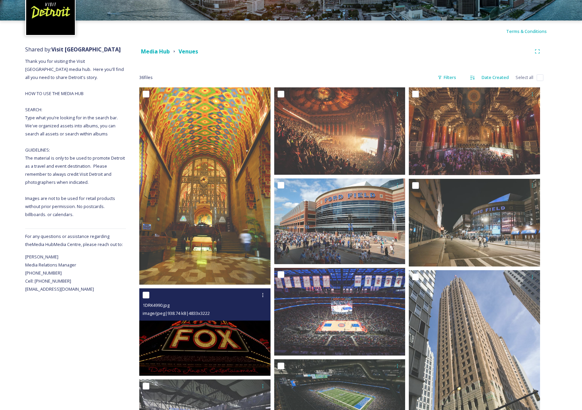
click at [150, 367] on img at bounding box center [204, 332] width 131 height 88
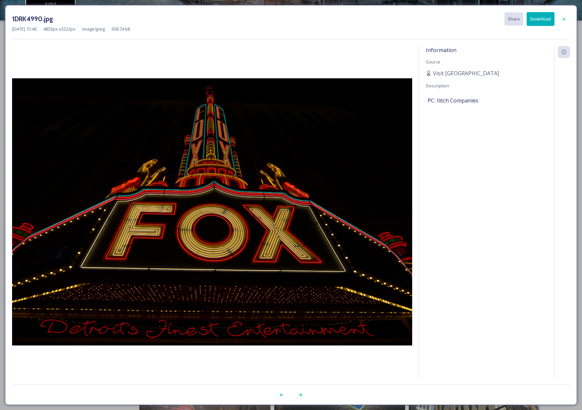
click at [533, 21] on button "Download" at bounding box center [541, 19] width 28 height 14
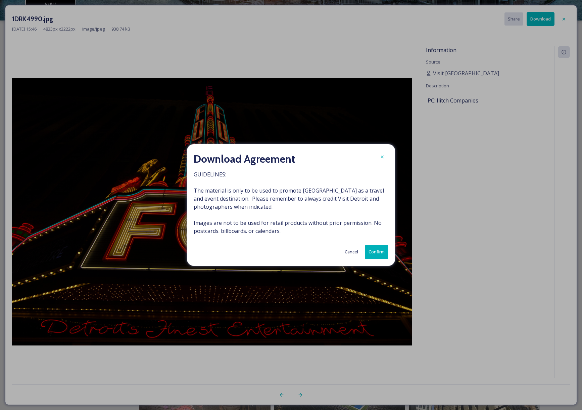
click at [372, 248] on button "Confirm" at bounding box center [376, 252] width 23 height 14
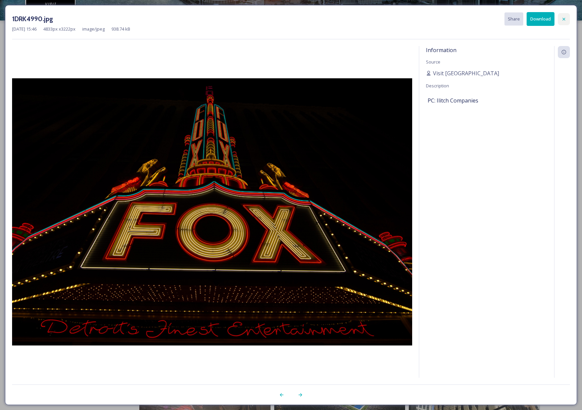
click at [564, 18] on icon at bounding box center [563, 18] width 5 height 5
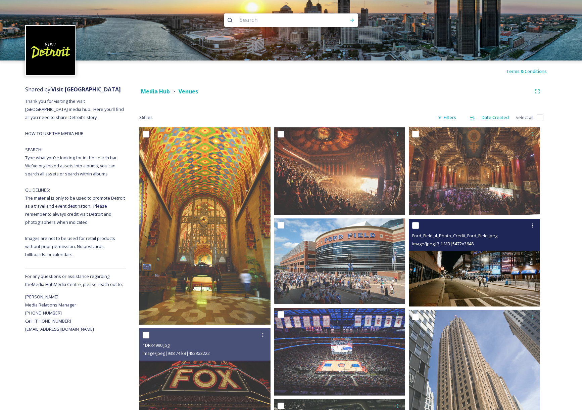
scroll to position [0, 0]
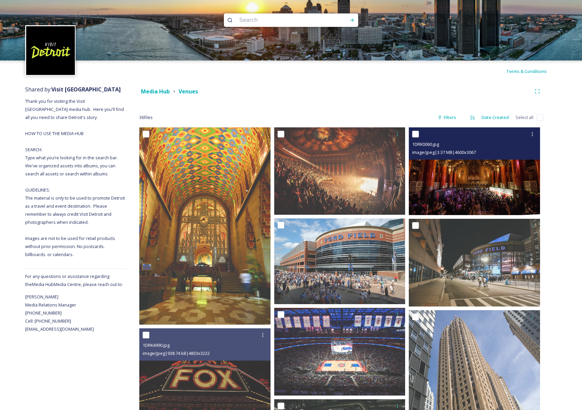
click at [464, 199] on img at bounding box center [474, 171] width 131 height 88
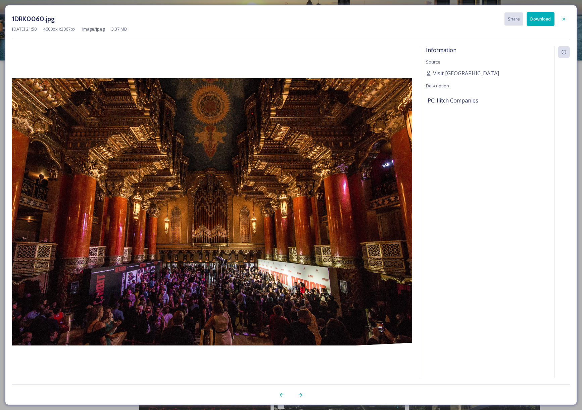
click at [542, 19] on button "Download" at bounding box center [541, 19] width 28 height 14
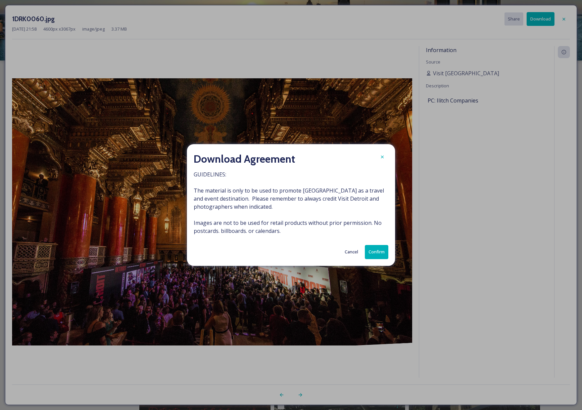
click at [367, 251] on button "Confirm" at bounding box center [376, 252] width 23 height 14
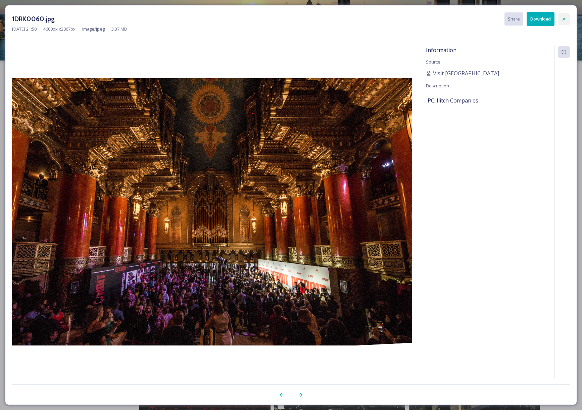
click at [565, 20] on icon at bounding box center [564, 18] width 3 height 3
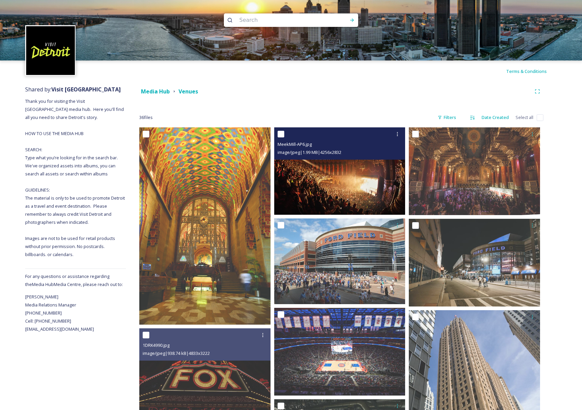
click at [373, 192] on img at bounding box center [339, 170] width 131 height 87
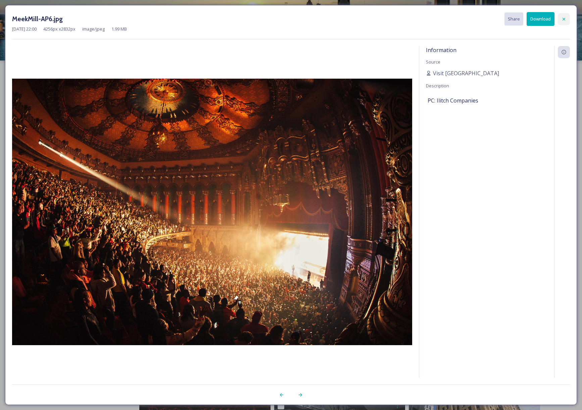
click at [565, 18] on icon at bounding box center [564, 18] width 3 height 3
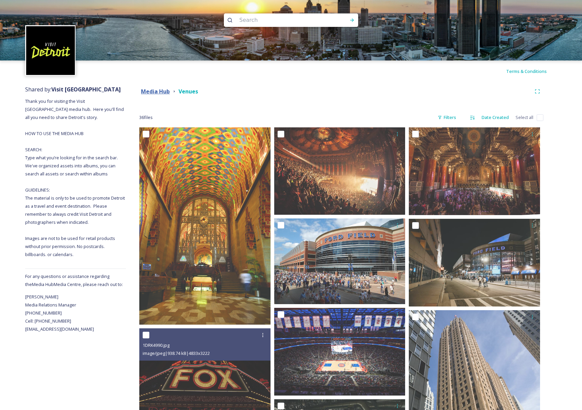
click at [152, 93] on strong "Media Hub" at bounding box center [155, 91] width 29 height 7
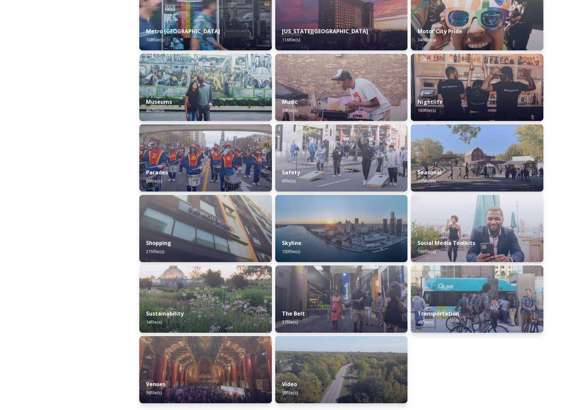
scroll to position [477, 0]
click at [350, 298] on img at bounding box center [341, 299] width 135 height 68
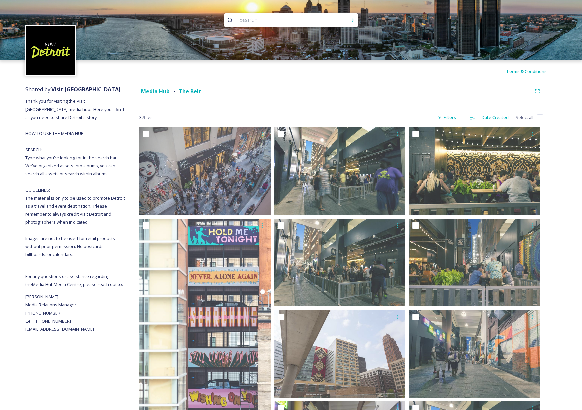
click at [146, 93] on strong "Media Hub" at bounding box center [155, 91] width 29 height 7
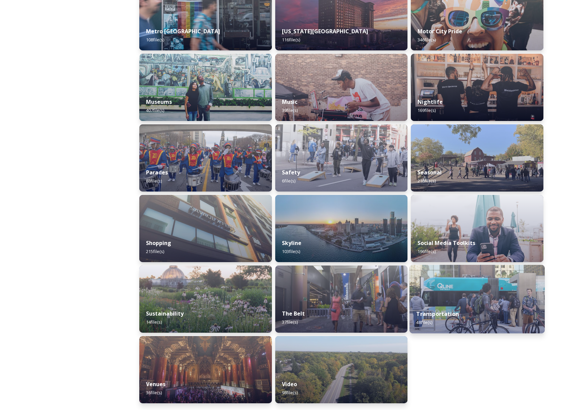
scroll to position [477, 0]
click at [492, 317] on div "Transportation 48 file(s)" at bounding box center [477, 317] width 135 height 31
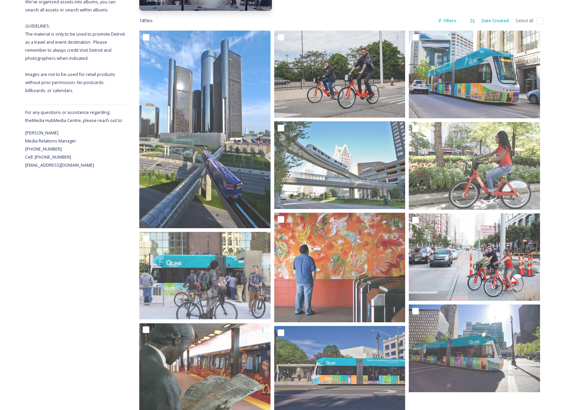
scroll to position [163, 0]
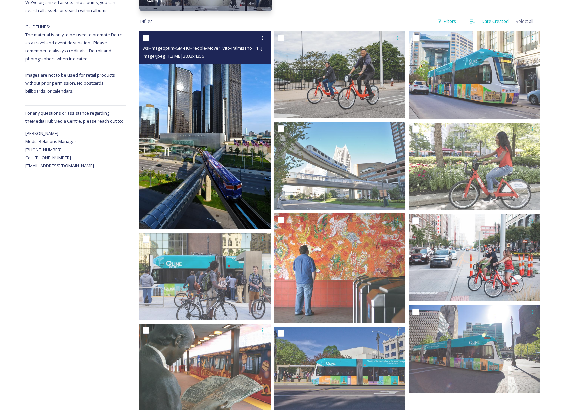
click at [205, 198] on img at bounding box center [204, 129] width 131 height 197
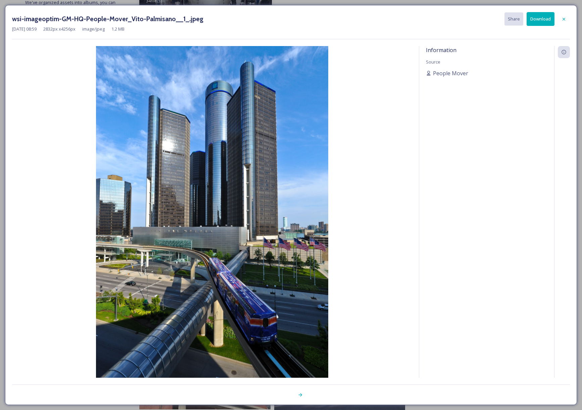
click at [533, 18] on button "Download" at bounding box center [541, 19] width 28 height 14
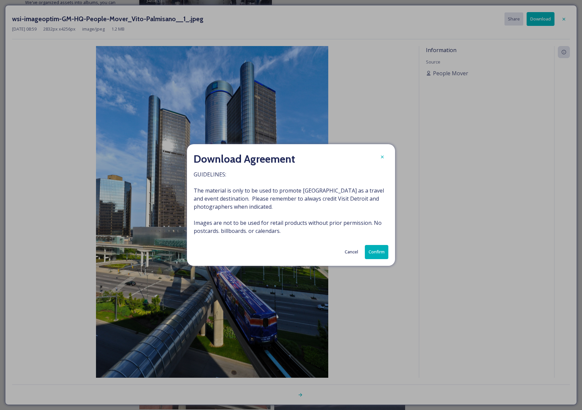
click at [376, 246] on button "Confirm" at bounding box center [376, 252] width 23 height 14
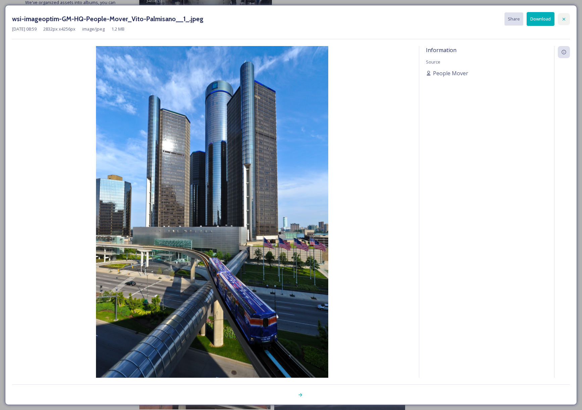
click at [562, 19] on icon at bounding box center [563, 18] width 5 height 5
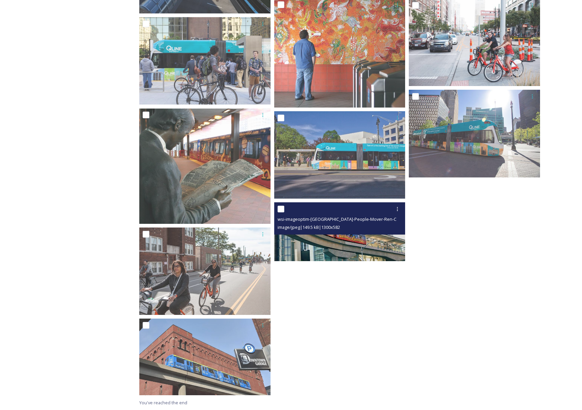
scroll to position [378, 0]
click at [308, 246] on img at bounding box center [339, 231] width 131 height 59
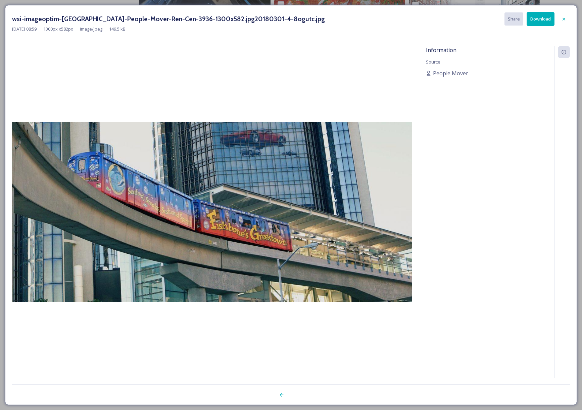
click at [531, 19] on button "Download" at bounding box center [541, 19] width 28 height 14
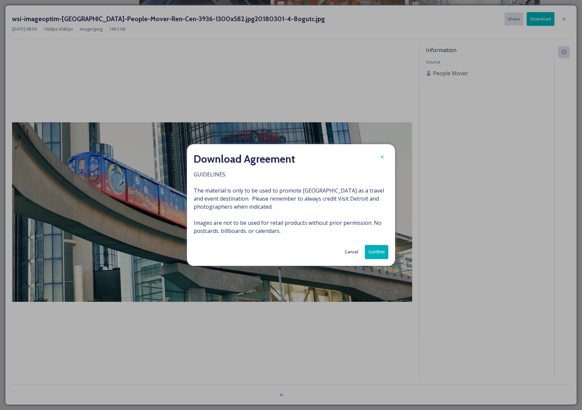
click at [370, 251] on button "Confirm" at bounding box center [376, 252] width 23 height 14
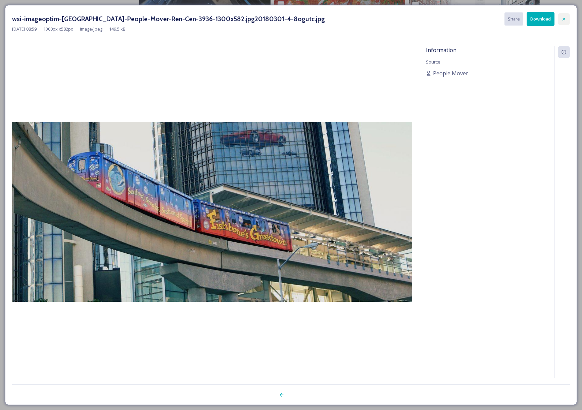
click at [564, 19] on icon at bounding box center [564, 18] width 3 height 3
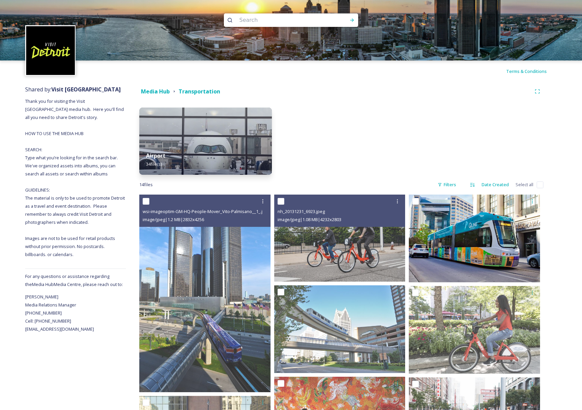
scroll to position [0, 0]
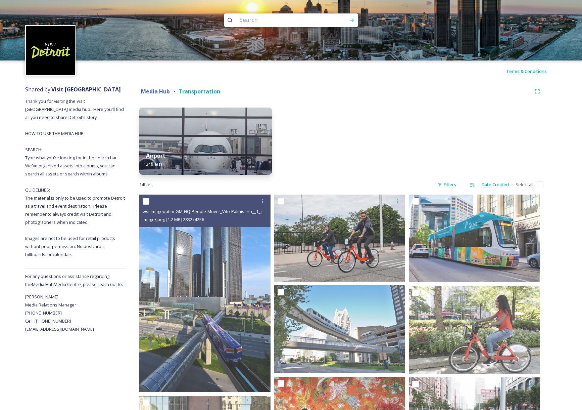
click at [152, 91] on strong "Media Hub" at bounding box center [155, 91] width 29 height 7
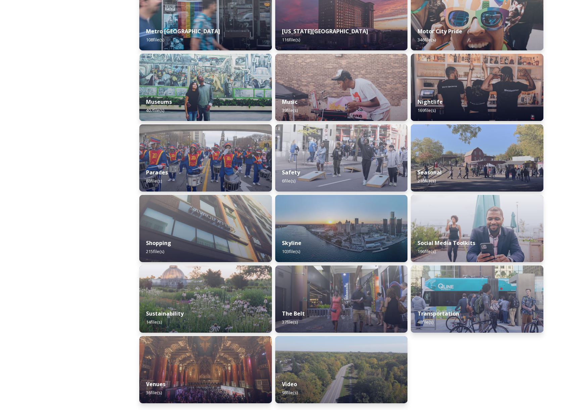
scroll to position [477, 0]
click at [202, 306] on div "Sustainability 14 file(s)" at bounding box center [205, 317] width 135 height 31
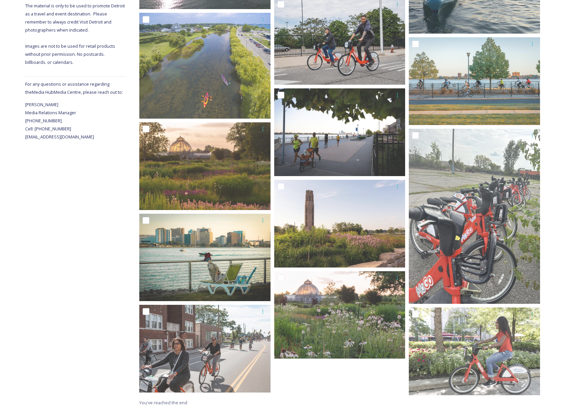
scroll to position [192, 0]
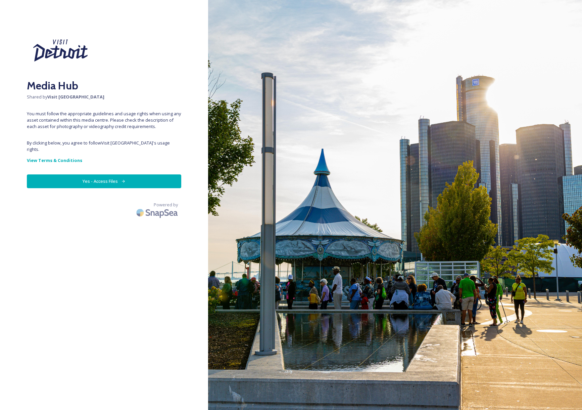
click at [102, 179] on button "Yes - Access Files" at bounding box center [104, 181] width 154 height 14
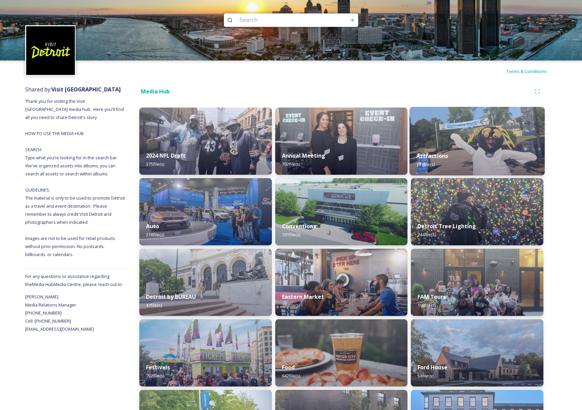
click at [443, 145] on img at bounding box center [477, 141] width 135 height 68
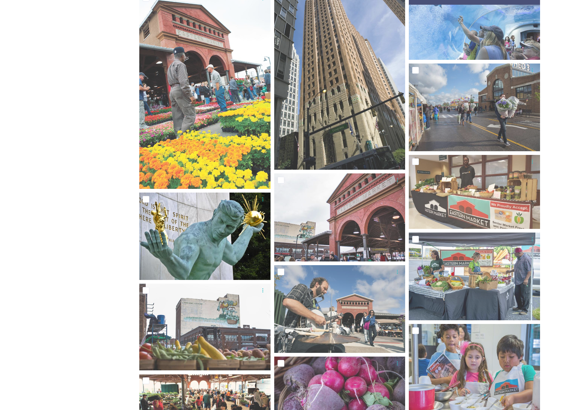
scroll to position [496, 0]
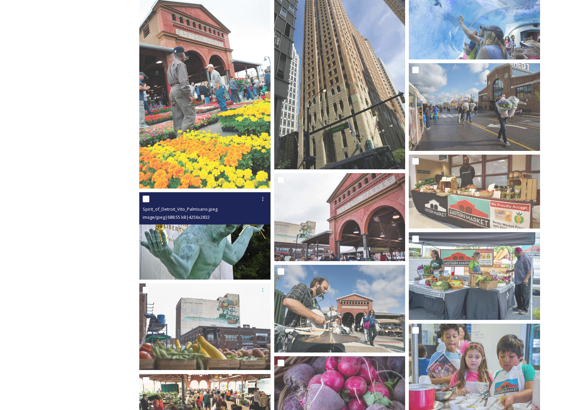
click at [210, 264] on img at bounding box center [204, 235] width 131 height 87
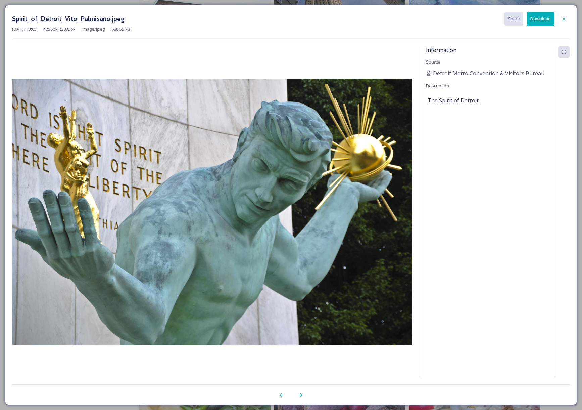
click at [546, 21] on button "Download" at bounding box center [541, 19] width 28 height 14
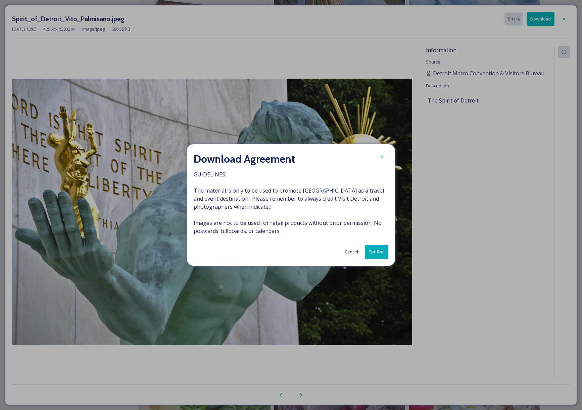
click at [379, 256] on button "Confirm" at bounding box center [376, 252] width 23 height 14
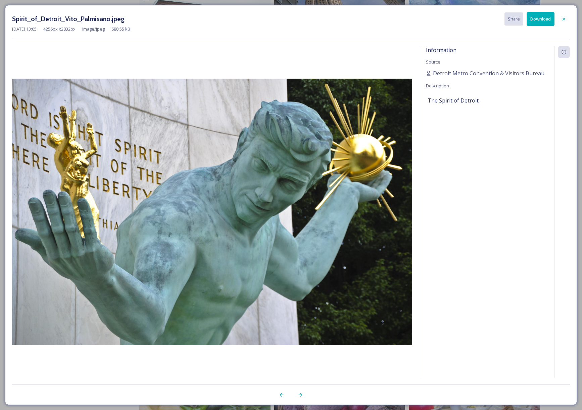
click at [563, 20] on icon at bounding box center [563, 18] width 5 height 5
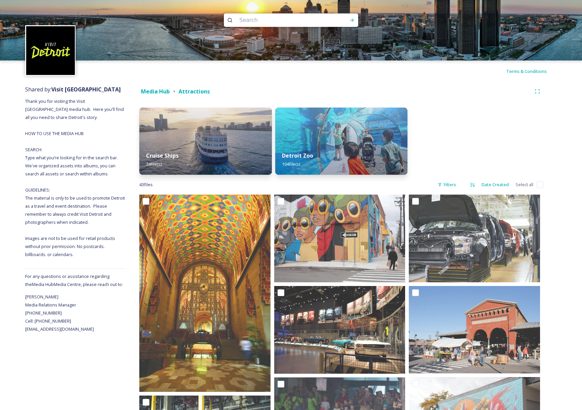
scroll to position [0, 0]
click at [155, 90] on strong "Media Hub" at bounding box center [155, 91] width 29 height 7
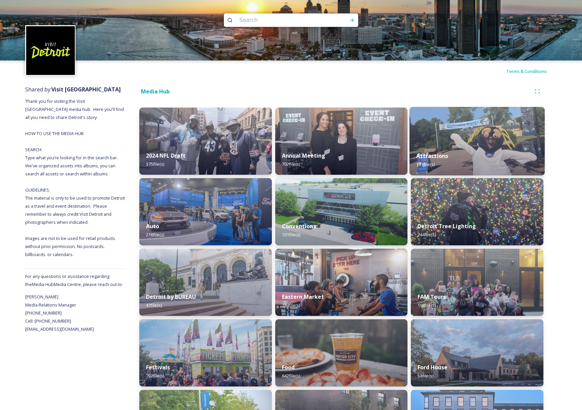
click at [467, 150] on div "Attractions 171 file(s)" at bounding box center [477, 160] width 135 height 31
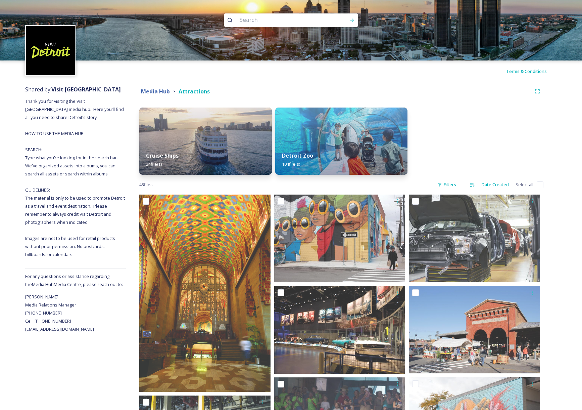
click at [146, 93] on strong "Media Hub" at bounding box center [155, 91] width 29 height 7
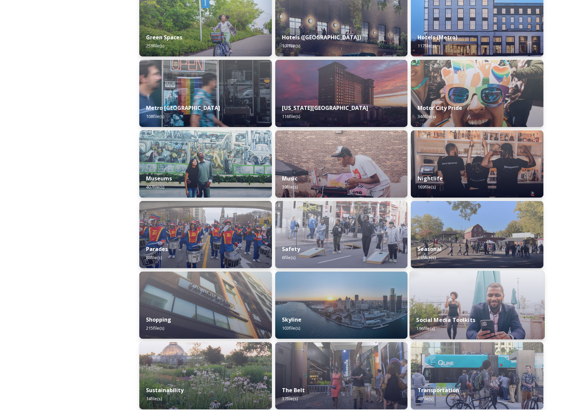
scroll to position [413, 0]
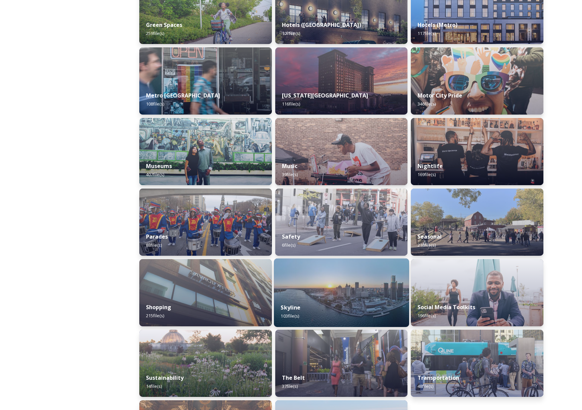
click at [318, 297] on div "Skyline 103 file(s)" at bounding box center [341, 311] width 135 height 31
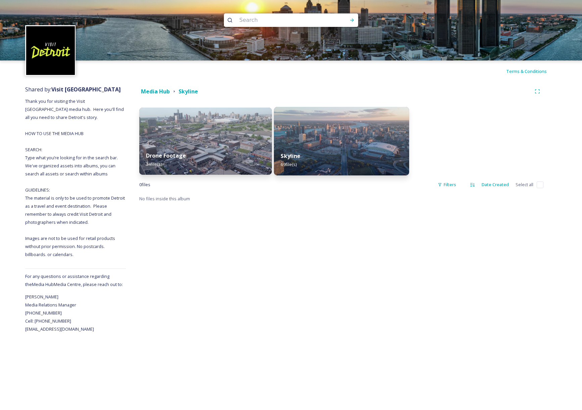
click at [345, 153] on div "Skyline 69 file(s)" at bounding box center [341, 160] width 135 height 31
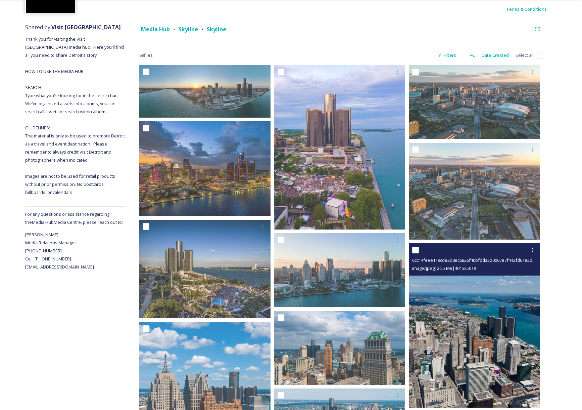
scroll to position [63, 0]
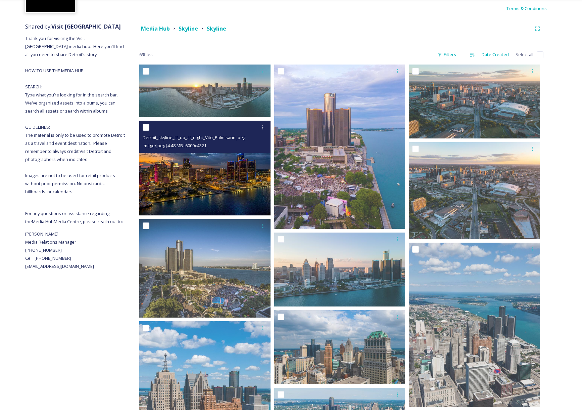
click at [201, 190] on img at bounding box center [204, 168] width 131 height 95
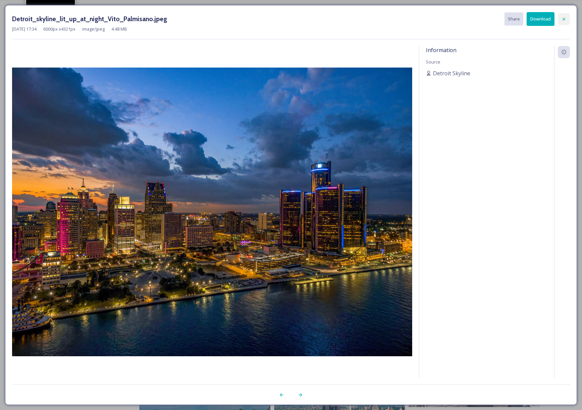
click at [564, 20] on icon at bounding box center [563, 18] width 5 height 5
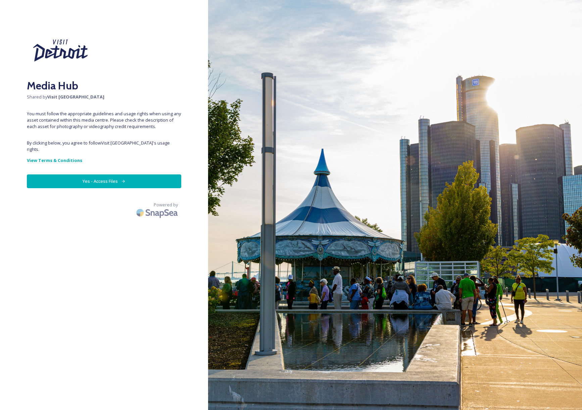
click at [94, 174] on button "Yes - Access Files" at bounding box center [104, 181] width 154 height 14
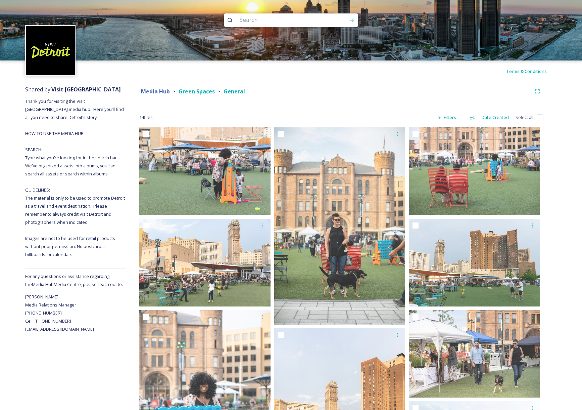
click at [152, 93] on strong "Media Hub" at bounding box center [155, 91] width 29 height 7
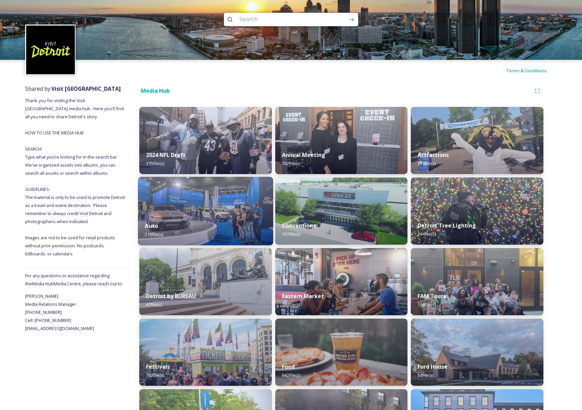
scroll to position [2, 0]
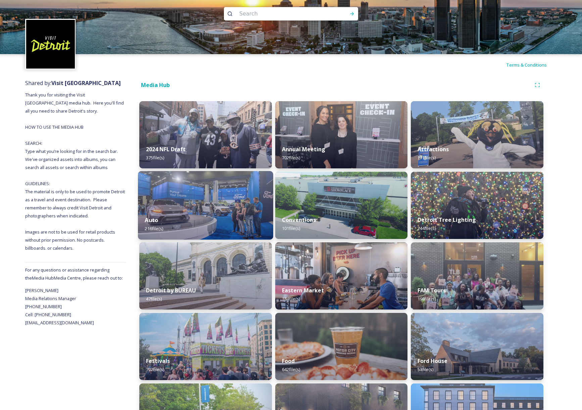
click at [211, 149] on div "2024 NFL Draft 375 file(s)" at bounding box center [205, 153] width 133 height 30
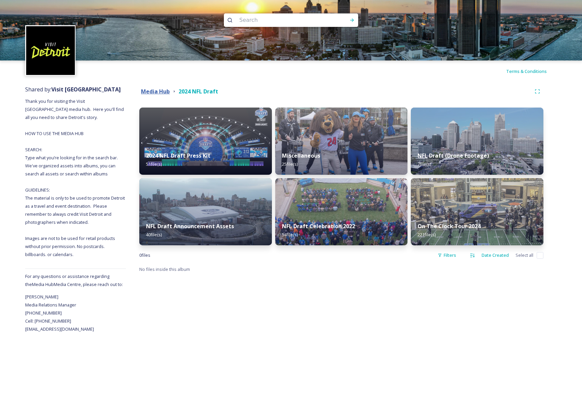
click at [154, 92] on strong "Media Hub" at bounding box center [155, 91] width 29 height 7
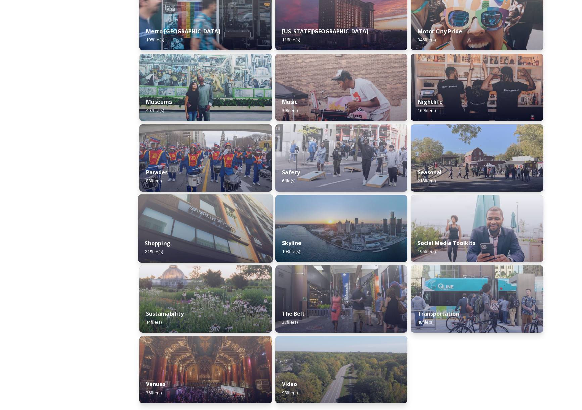
scroll to position [477, 0]
click at [203, 232] on img at bounding box center [205, 228] width 135 height 68
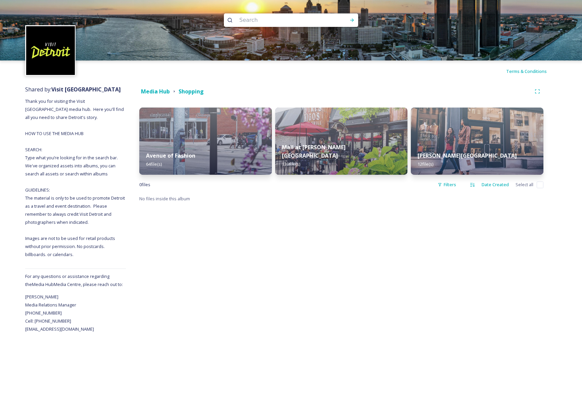
scroll to position [0, 0]
click at [153, 91] on strong "Media Hub" at bounding box center [155, 91] width 29 height 7
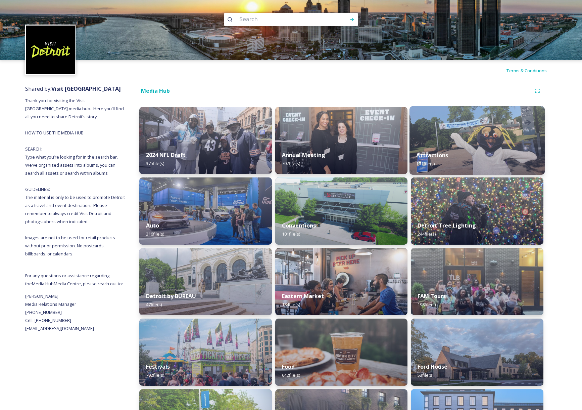
scroll to position [1, 0]
click at [473, 142] on img at bounding box center [477, 140] width 135 height 68
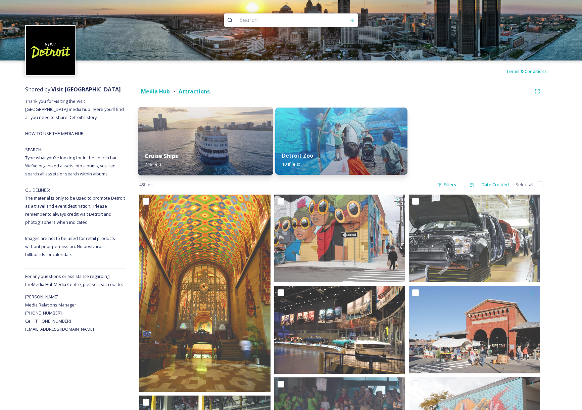
click at [223, 156] on div "Cruise Ships 24 file(s)" at bounding box center [205, 160] width 135 height 31
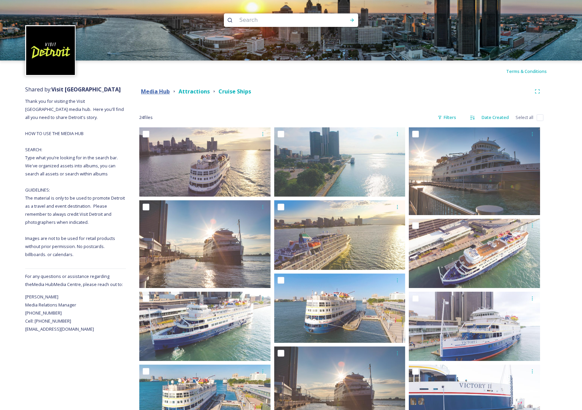
click at [156, 91] on strong "Media Hub" at bounding box center [155, 91] width 29 height 7
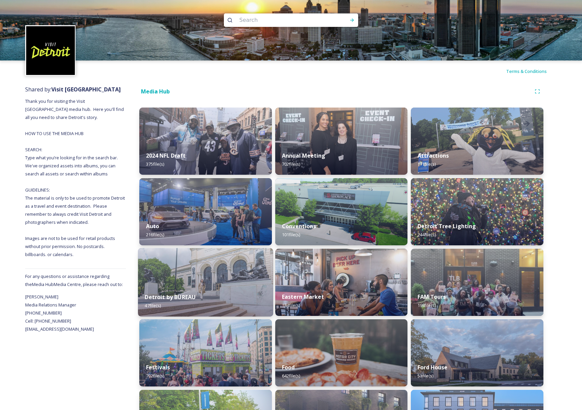
click at [223, 293] on div "Detroit by BUREAU 47 file(s)" at bounding box center [205, 301] width 135 height 31
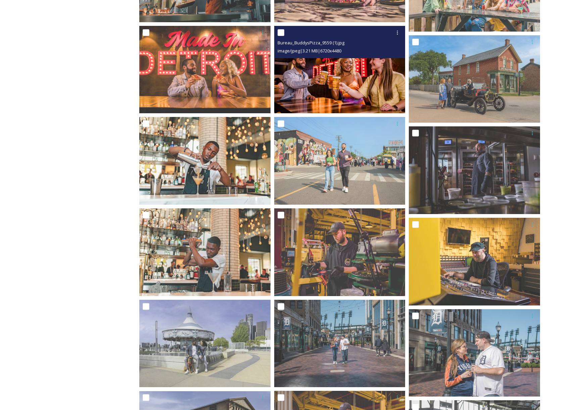
scroll to position [741, 0]
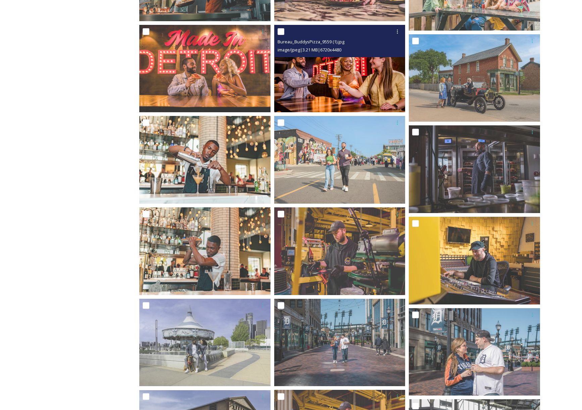
click at [355, 78] on img at bounding box center [339, 69] width 131 height 88
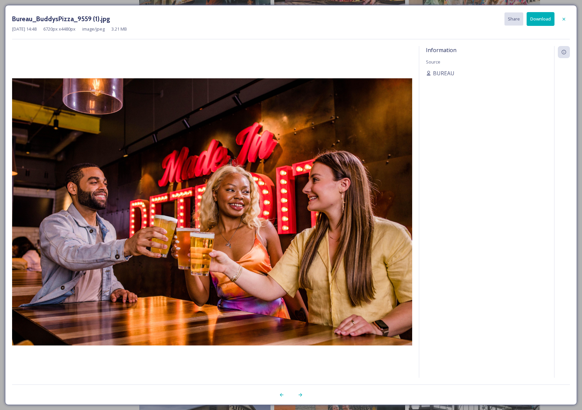
click at [549, 19] on button "Download" at bounding box center [541, 19] width 28 height 14
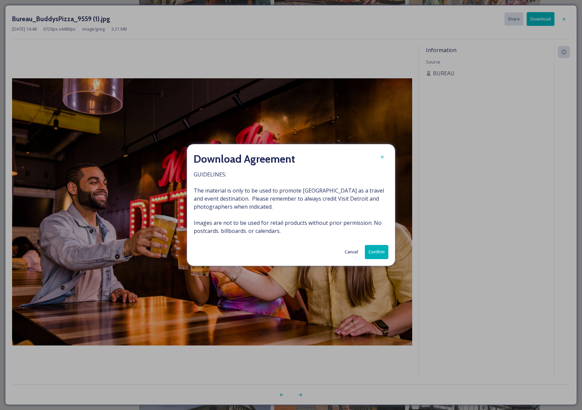
click at [381, 249] on button "Confirm" at bounding box center [376, 252] width 23 height 14
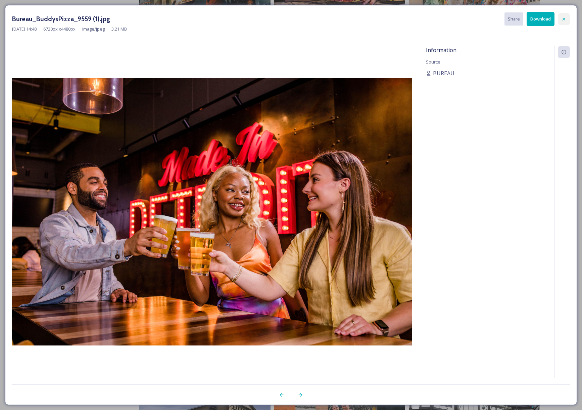
click at [563, 19] on icon at bounding box center [563, 18] width 5 height 5
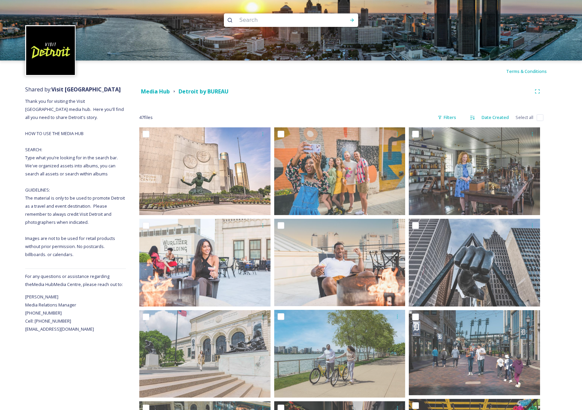
scroll to position [0, 0]
click at [147, 93] on strong "Media Hub" at bounding box center [155, 91] width 29 height 7
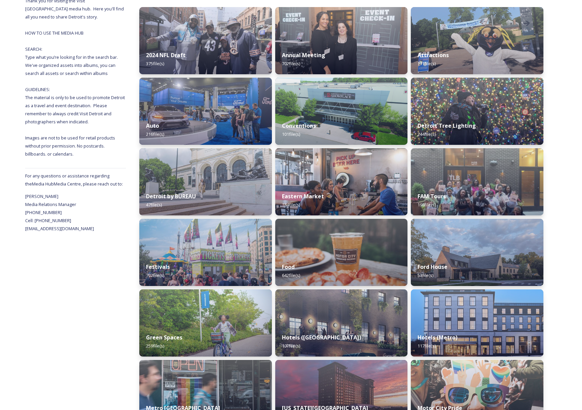
scroll to position [101, 0]
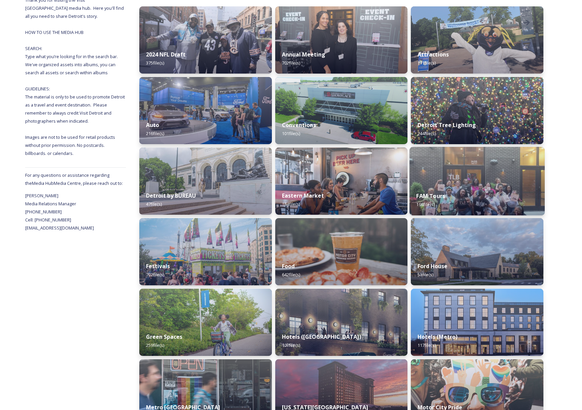
click at [475, 189] on div "FAM Tours 198 file(s)" at bounding box center [477, 200] width 135 height 31
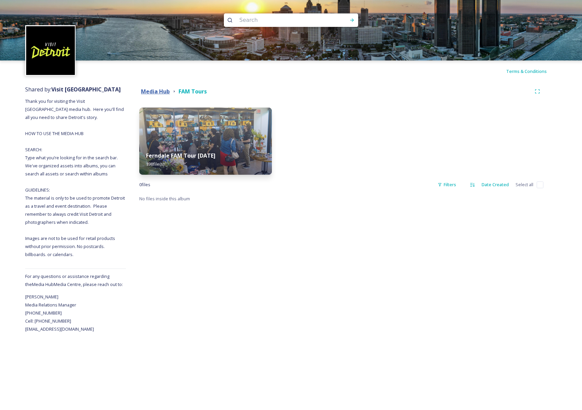
scroll to position [0, 0]
click at [150, 94] on strong "Media Hub" at bounding box center [155, 91] width 29 height 7
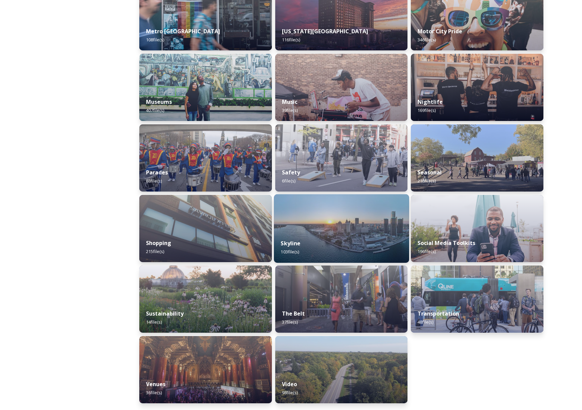
scroll to position [477, 0]
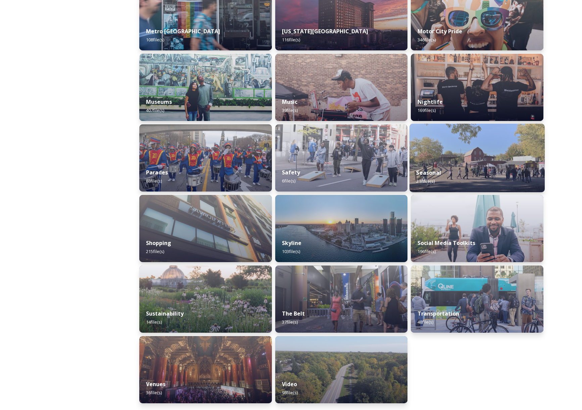
click at [461, 162] on img at bounding box center [477, 158] width 135 height 68
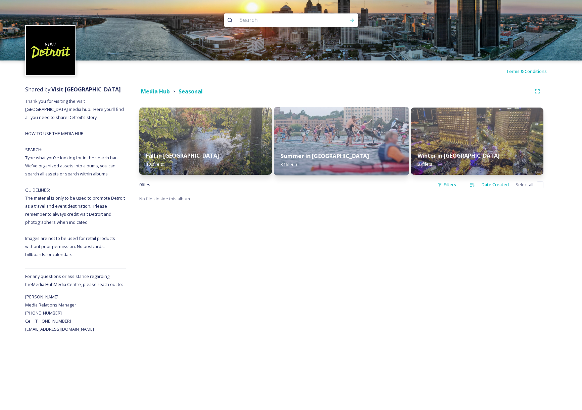
click at [275, 144] on img at bounding box center [341, 141] width 135 height 68
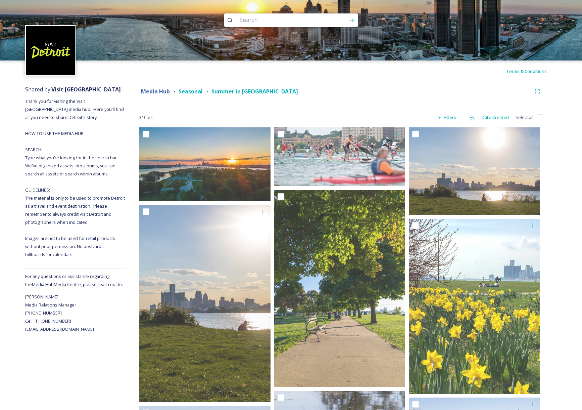
click at [149, 92] on strong "Media Hub" at bounding box center [155, 91] width 29 height 7
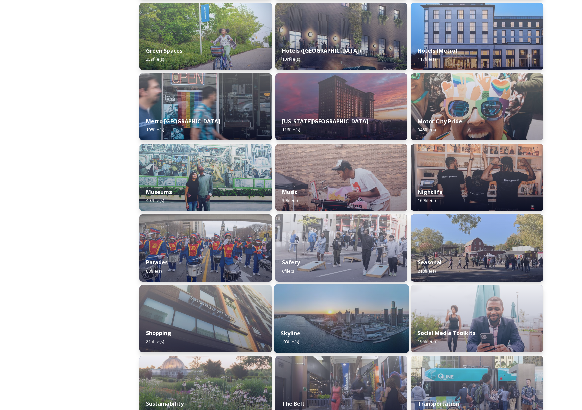
scroll to position [387, 0]
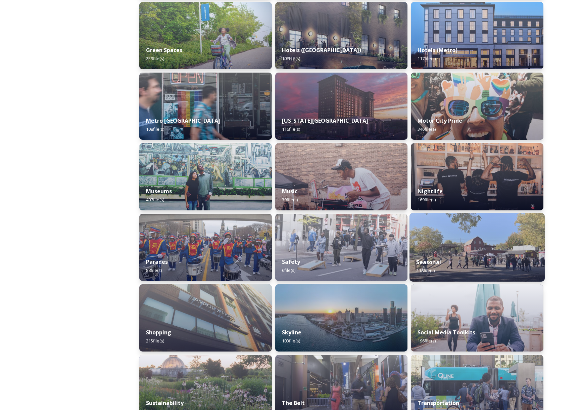
click at [472, 244] on img at bounding box center [477, 247] width 135 height 68
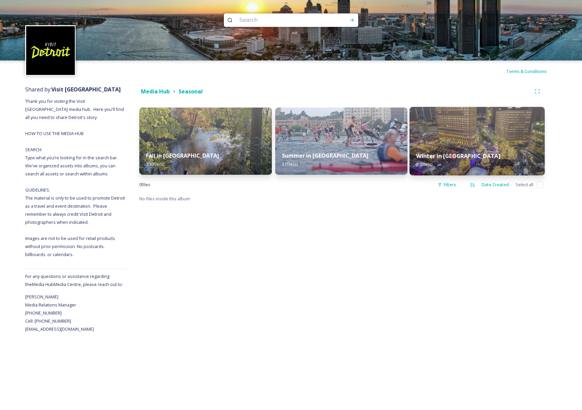
click at [461, 150] on div "Winter in Detroit 87 file(s)" at bounding box center [477, 160] width 135 height 31
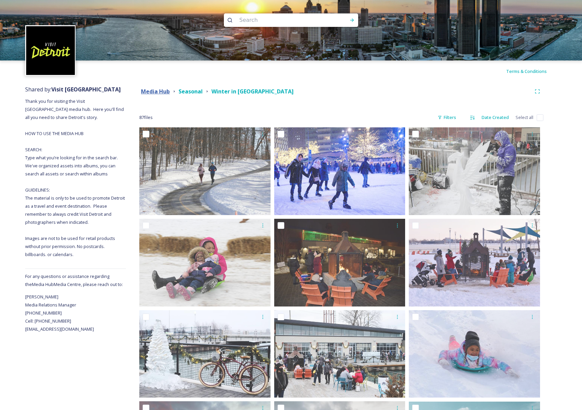
click at [152, 93] on strong "Media Hub" at bounding box center [155, 91] width 29 height 7
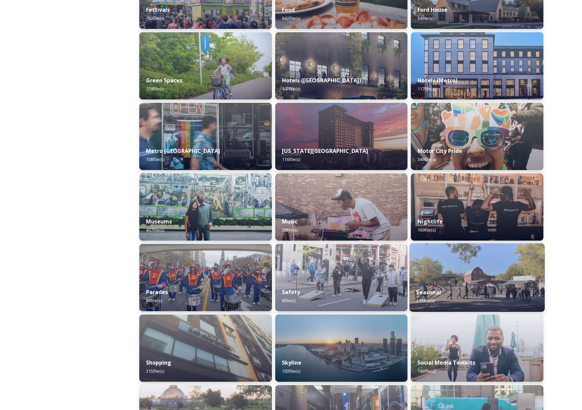
scroll to position [355, 0]
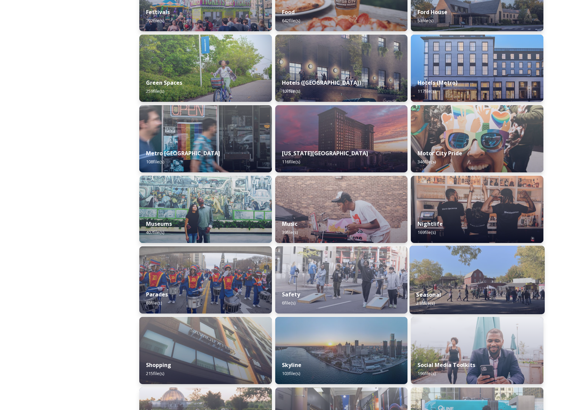
click at [452, 291] on div "Seasonal 218 file(s)" at bounding box center [477, 298] width 135 height 31
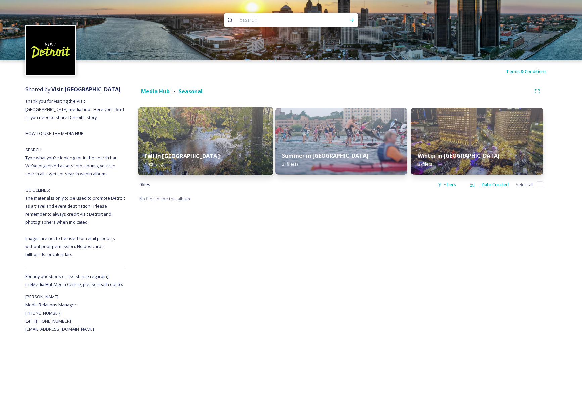
click at [205, 156] on div "Fall in Detroit 100 file(s)" at bounding box center [205, 160] width 135 height 31
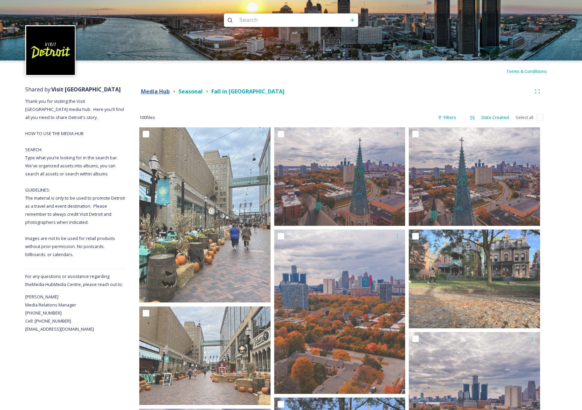
click at [158, 93] on strong "Media Hub" at bounding box center [155, 91] width 29 height 7
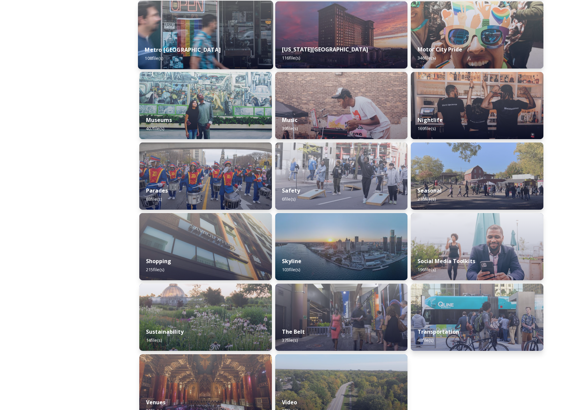
scroll to position [459, 0]
